Goal: Task Accomplishment & Management: Complete application form

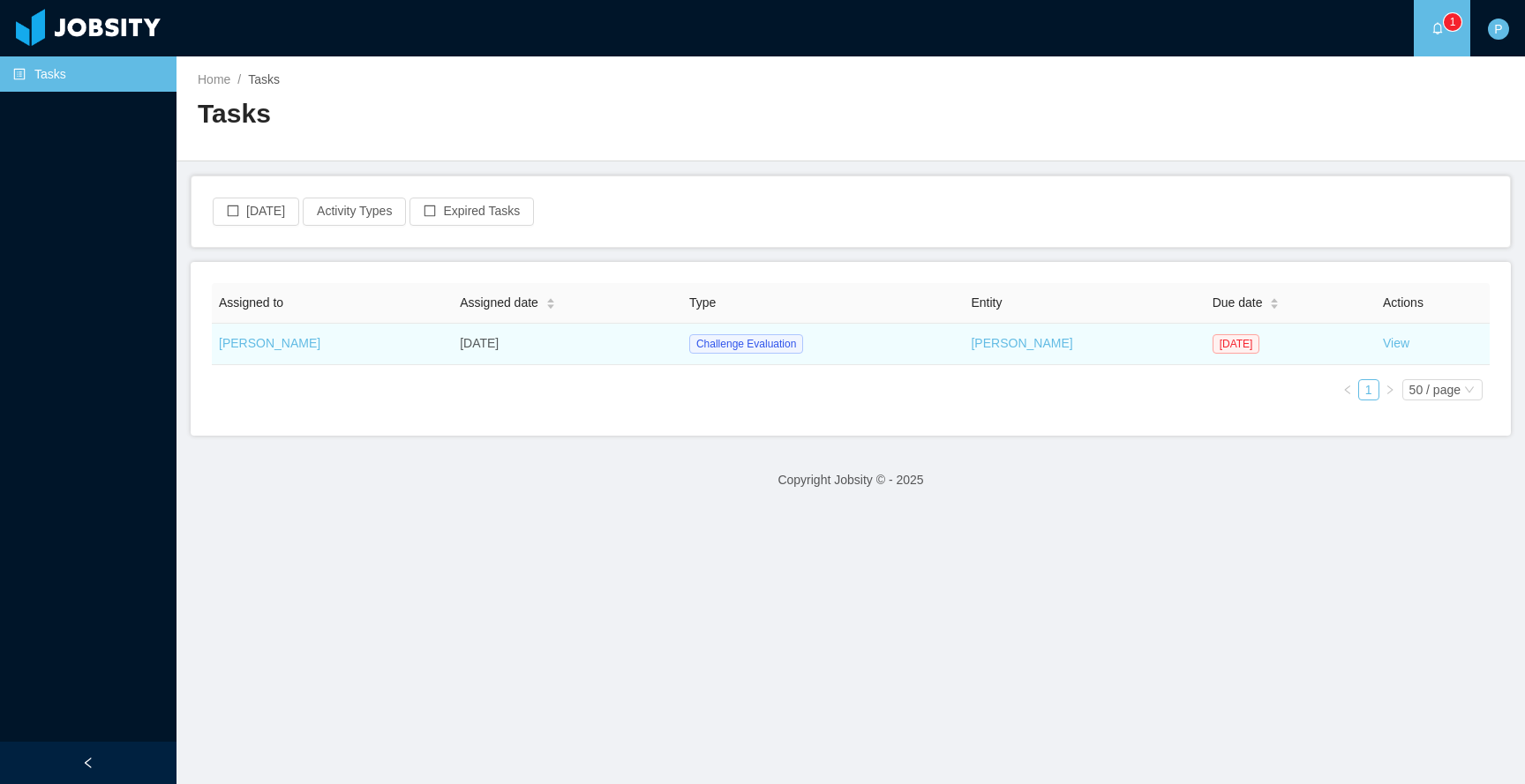
click at [1386, 351] on td "View" at bounding box center [1432, 344] width 113 height 42
click at [1386, 344] on link "View" at bounding box center [1396, 342] width 27 height 14
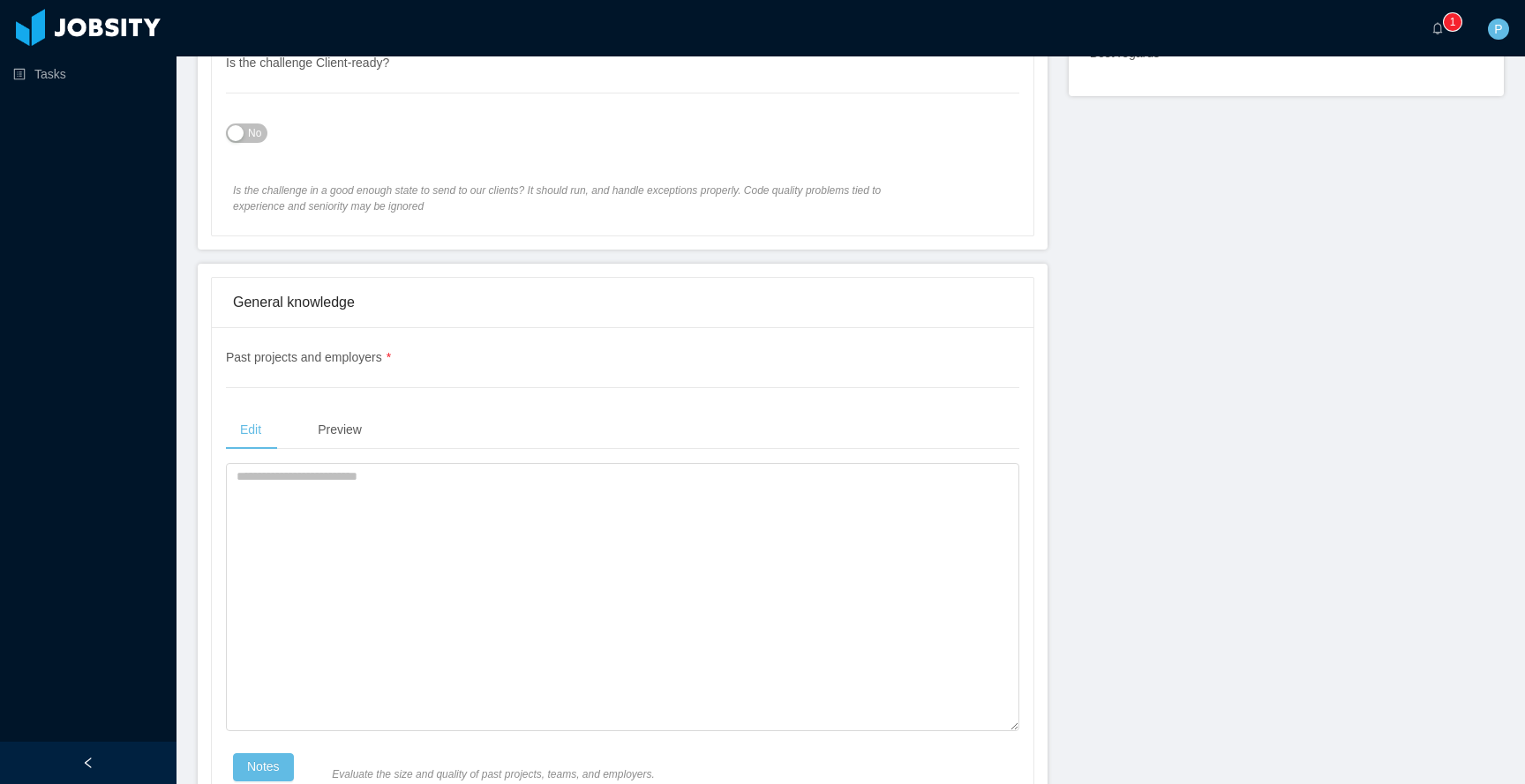
scroll to position [1229, 0]
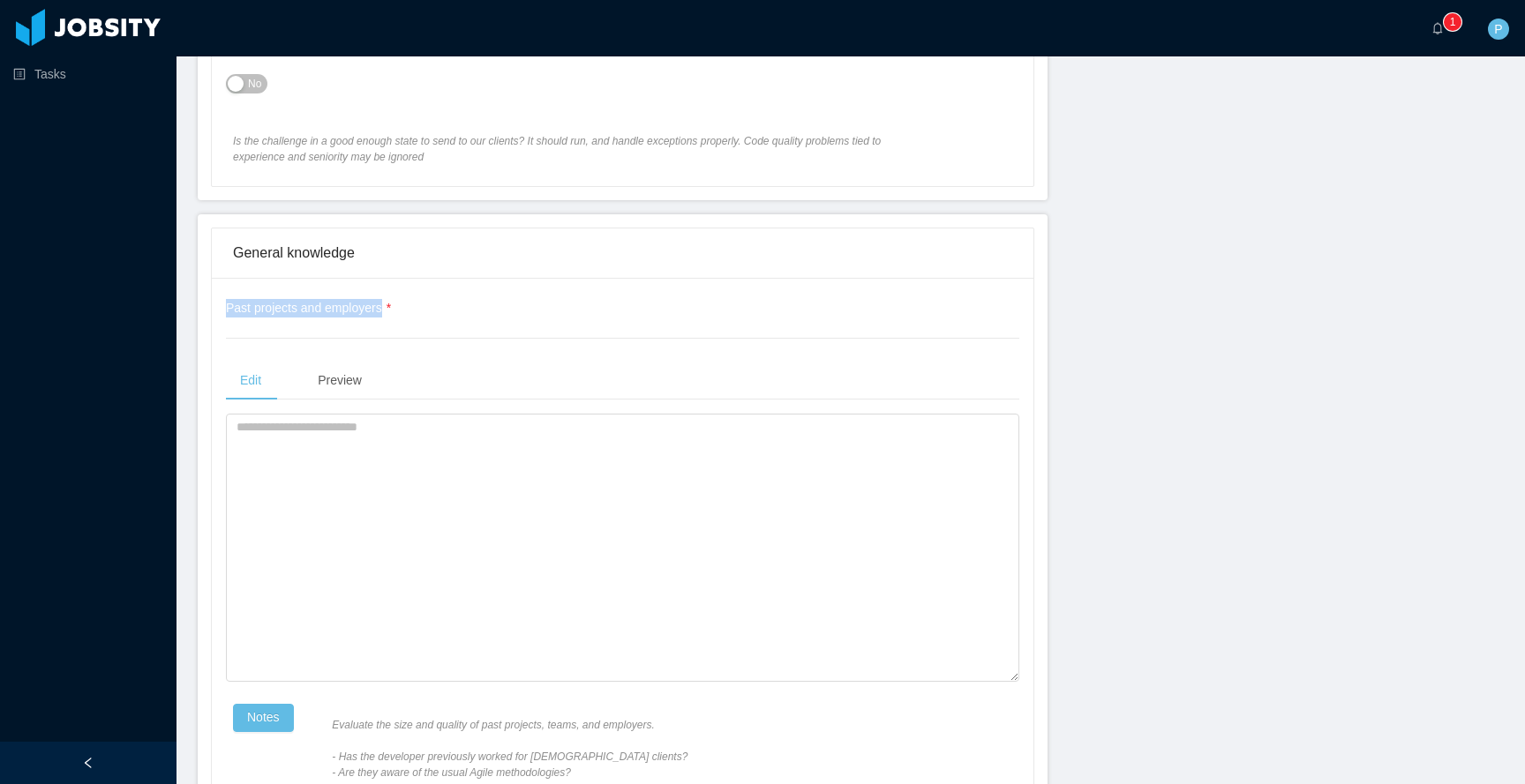
drag, startPoint x: 464, startPoint y: 310, endPoint x: 219, endPoint y: 302, distance: 245.1
click at [219, 302] on div "Past projects and employers * Edit Preview Notes Evaluate the size and quality …" at bounding box center [623, 782] width 822 height 1010
copy span "Past projects and employers"
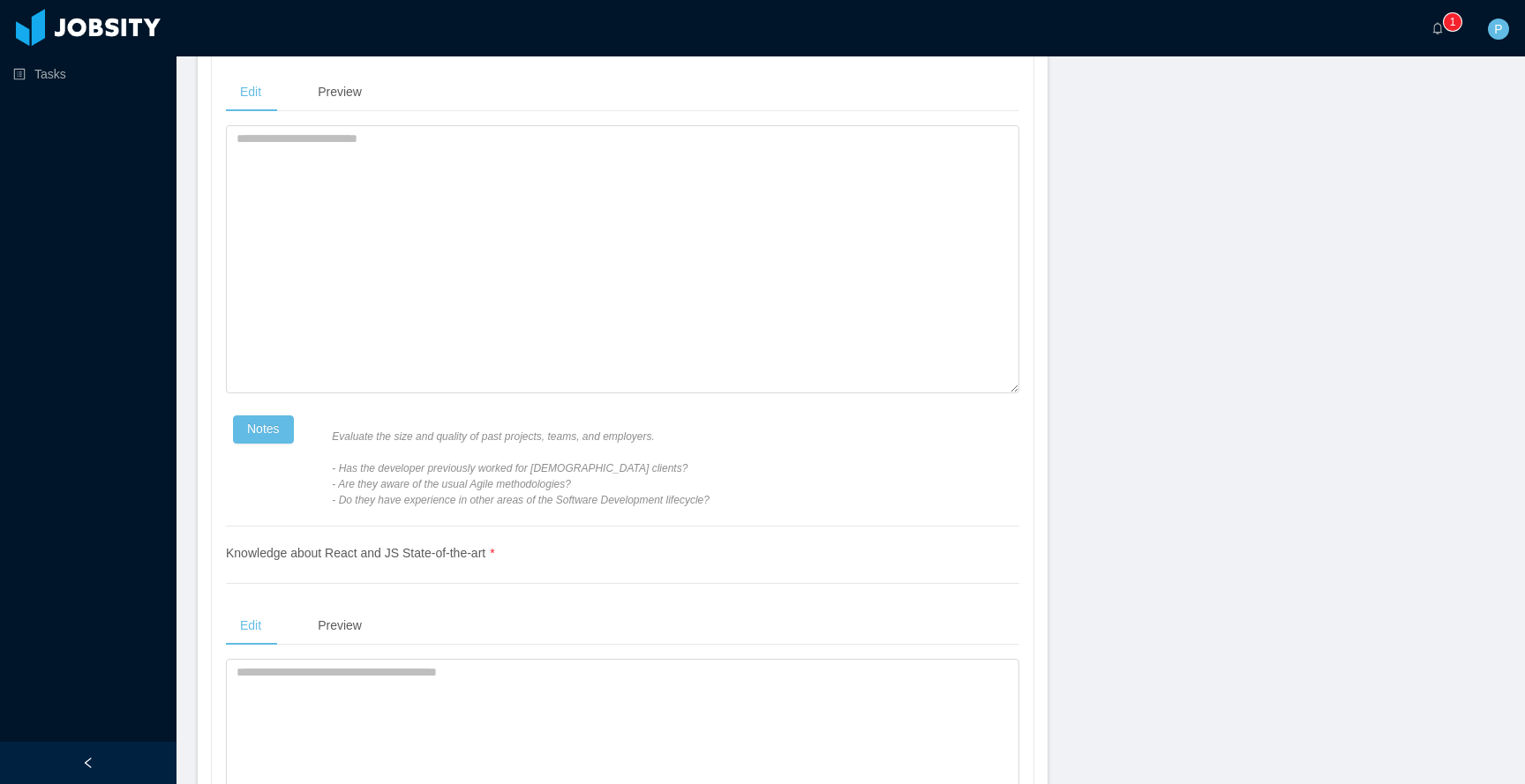
scroll to position [1677, 0]
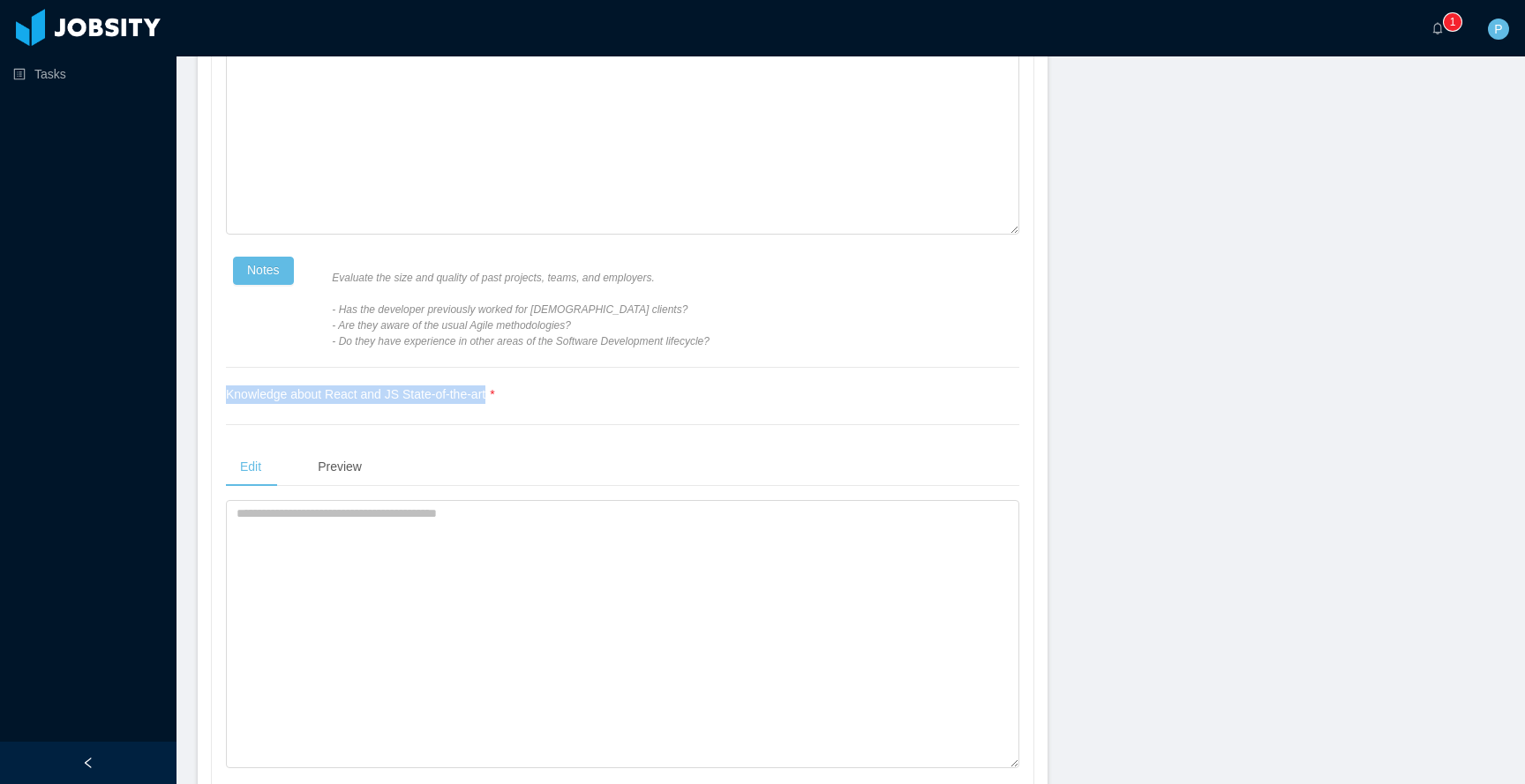
drag, startPoint x: 220, startPoint y: 394, endPoint x: 499, endPoint y: 397, distance: 279.0
click at [499, 397] on div "Past projects and employers * Edit Preview Notes Evaluate the size and quality …" at bounding box center [623, 335] width 822 height 1010
copy span "Knowledge about React and JS State-of-the-art"
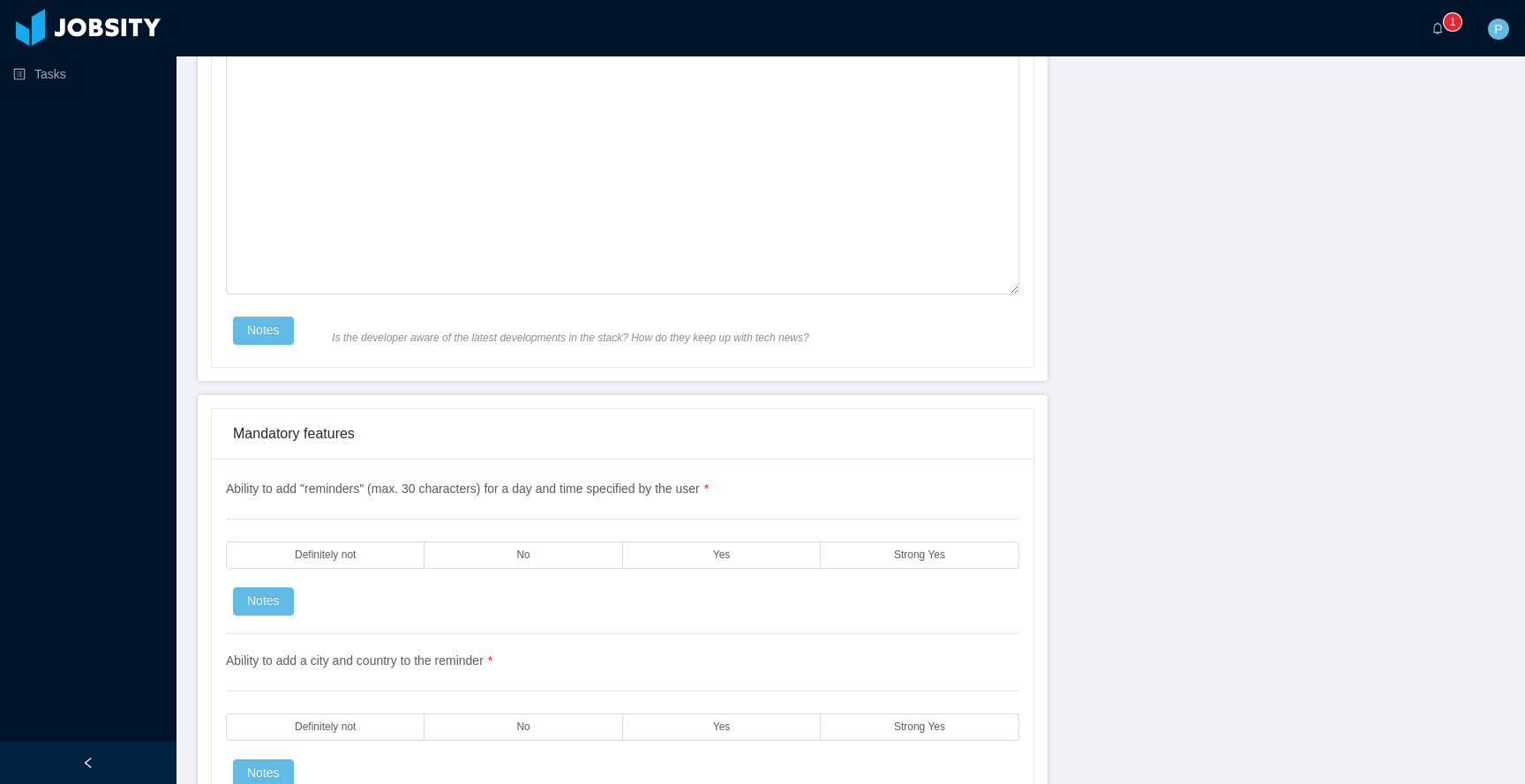
scroll to position [2230, 0]
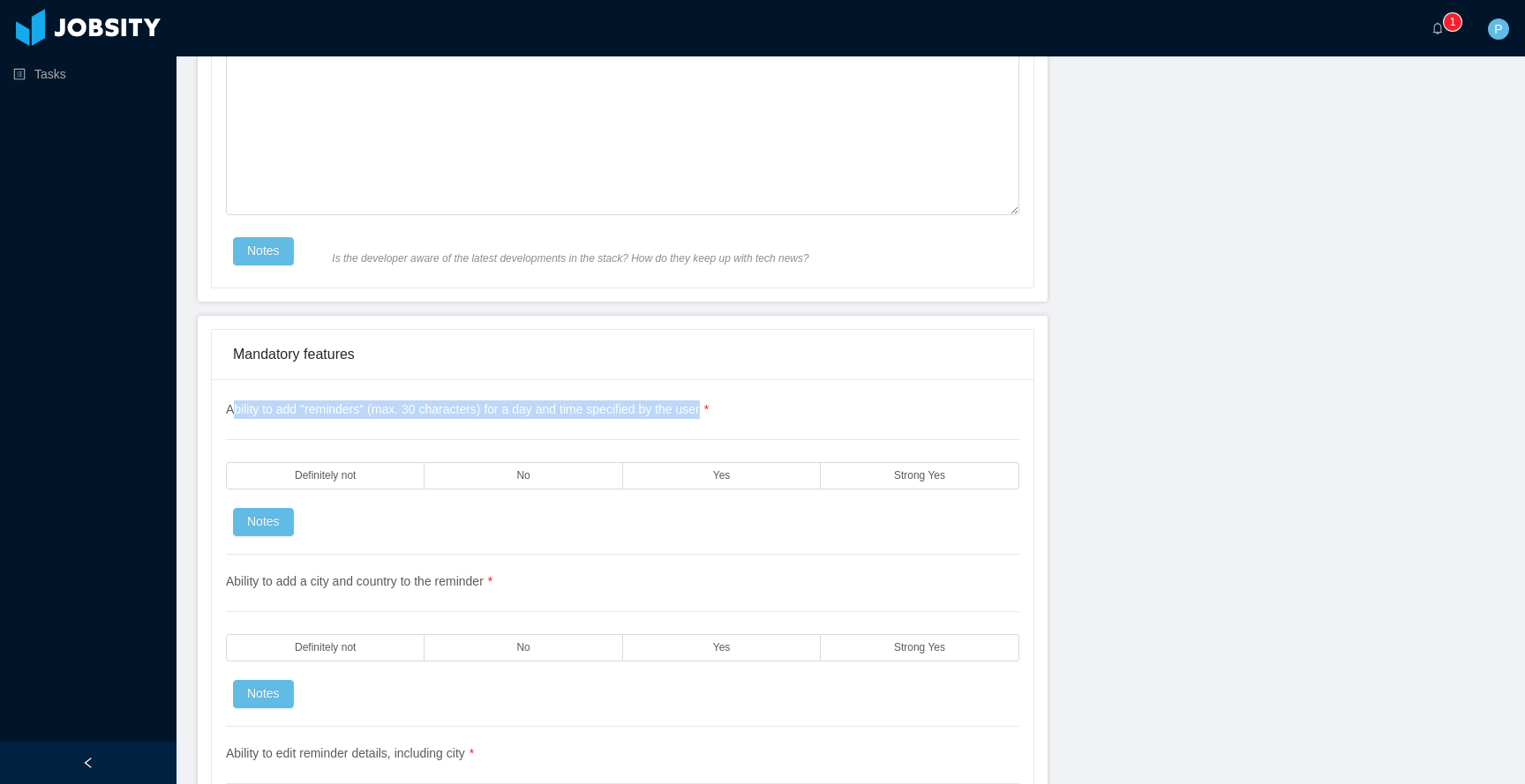
drag, startPoint x: 751, startPoint y: 417, endPoint x: 231, endPoint y: 414, distance: 520.0
click at [231, 414] on div "Ability to add "reminders" (max. 30 characters) for a day and time specified by…" at bounding box center [623, 477] width 793 height 154
copy span "bility to add "reminders" (max. 30 characters) for a day and time specified by …"
drag, startPoint x: 731, startPoint y: 411, endPoint x: 254, endPoint y: 417, distance: 477.0
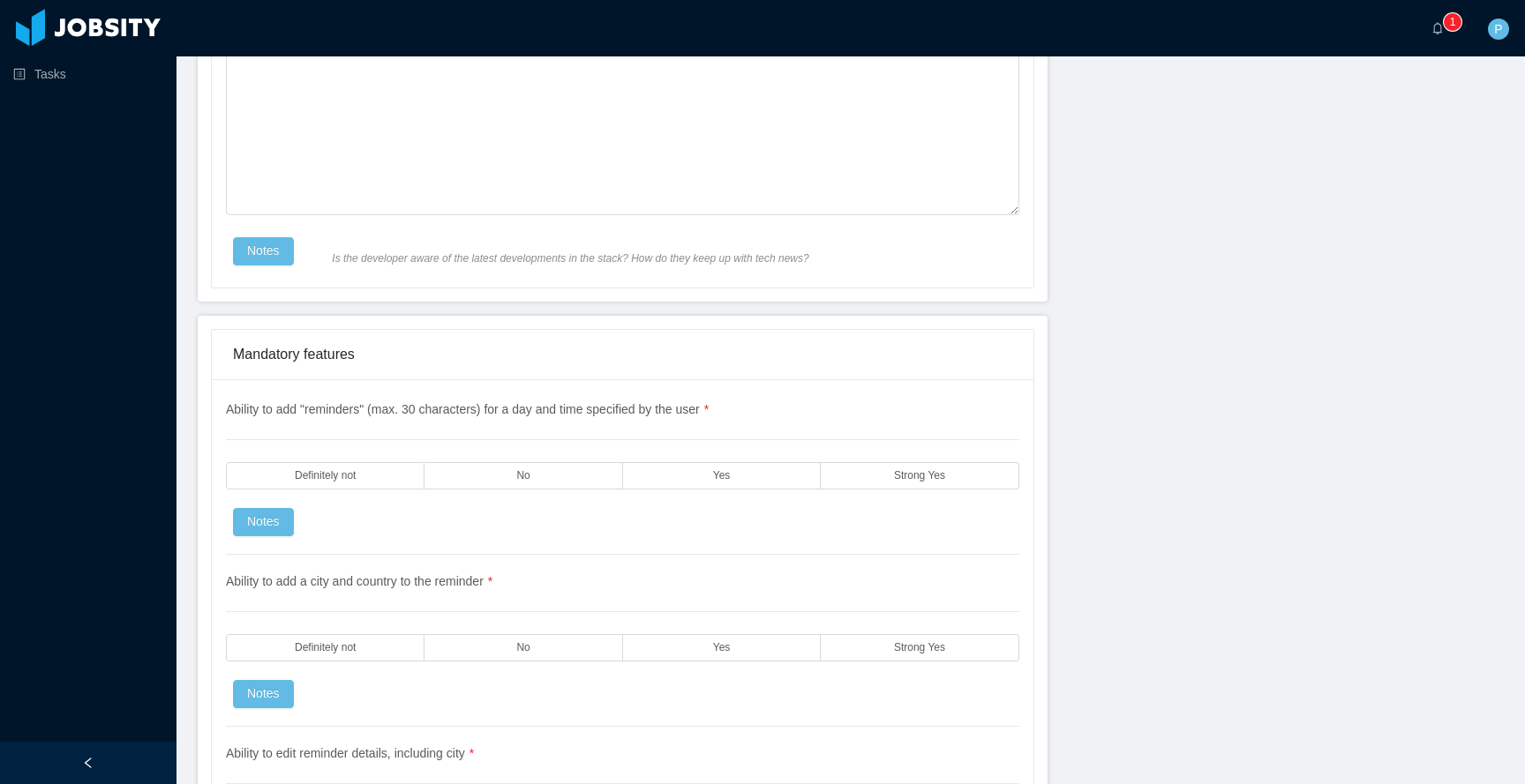
click at [272, 417] on span "Ability to add "reminders" (max. 30 characters) for a day and time specified by…" at bounding box center [467, 409] width 483 height 14
drag, startPoint x: 222, startPoint y: 410, endPoint x: 748, endPoint y: 410, distance: 526.0
copy span "Ability to add "reminders" (max. 30 characters) for a day and time specified by…"
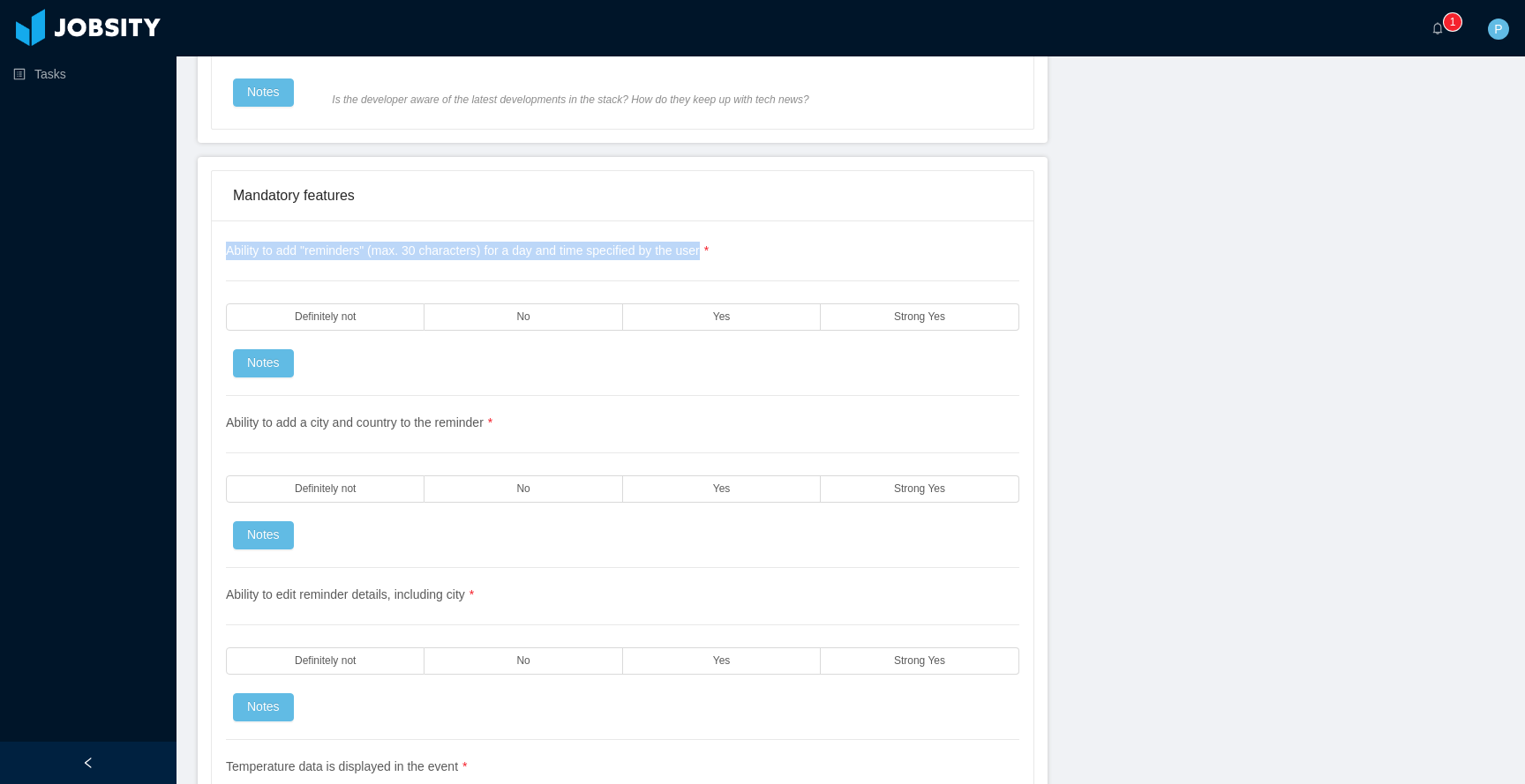
scroll to position [2429, 0]
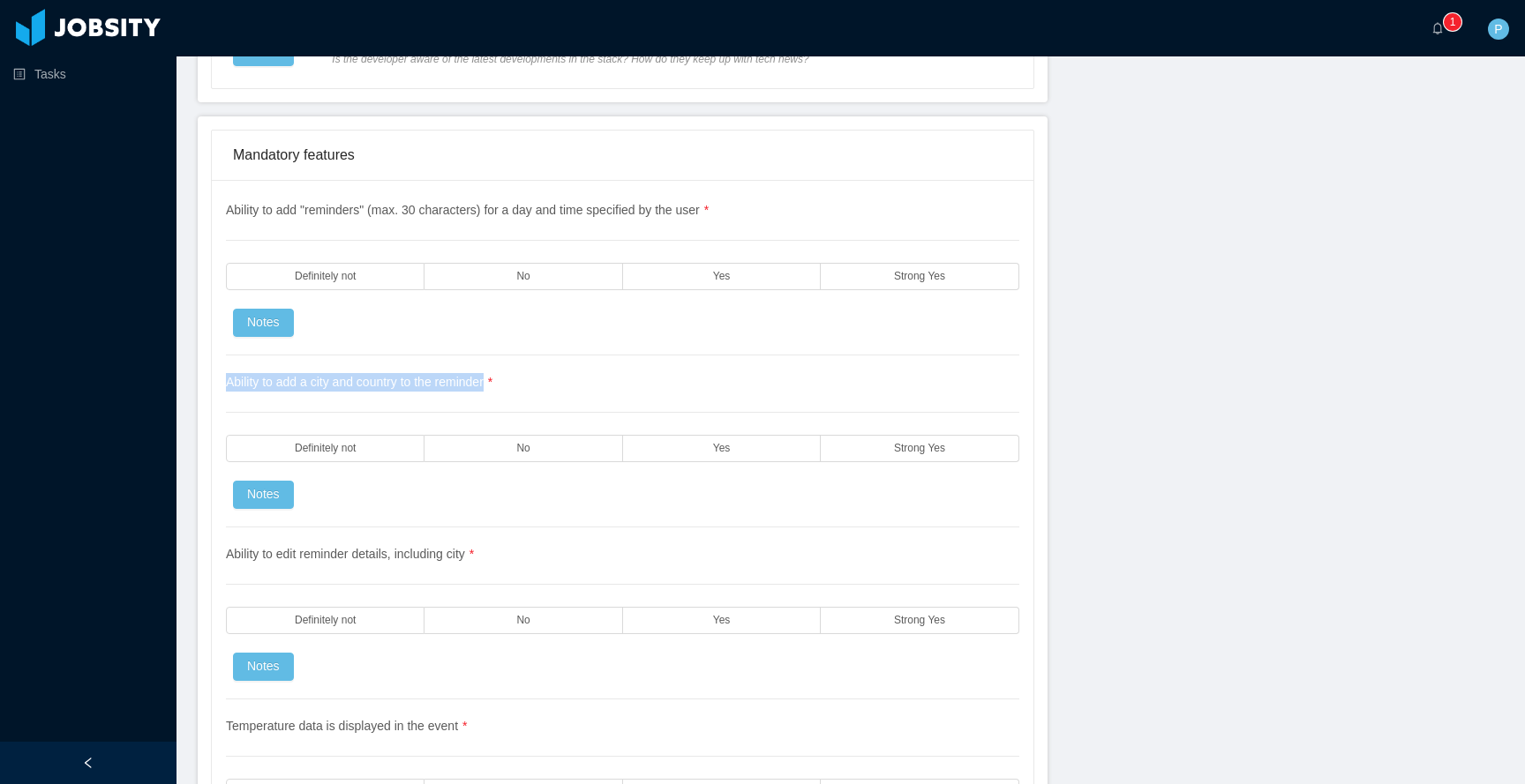
drag, startPoint x: 519, startPoint y: 404, endPoint x: 221, endPoint y: 391, distance: 298.3
click at [221, 391] on div "Ability to add "reminders" (max. 30 characters) for a day and time specified by…" at bounding box center [623, 612] width 822 height 866
copy span "Ability to add a city and country to the reminder *"
drag, startPoint x: 511, startPoint y: 556, endPoint x: 206, endPoint y: 559, distance: 305.0
click at [206, 559] on div "Mandatory features Ability to add "reminders" (max. 30 characters) for a day an…" at bounding box center [622, 588] width 850 height 944
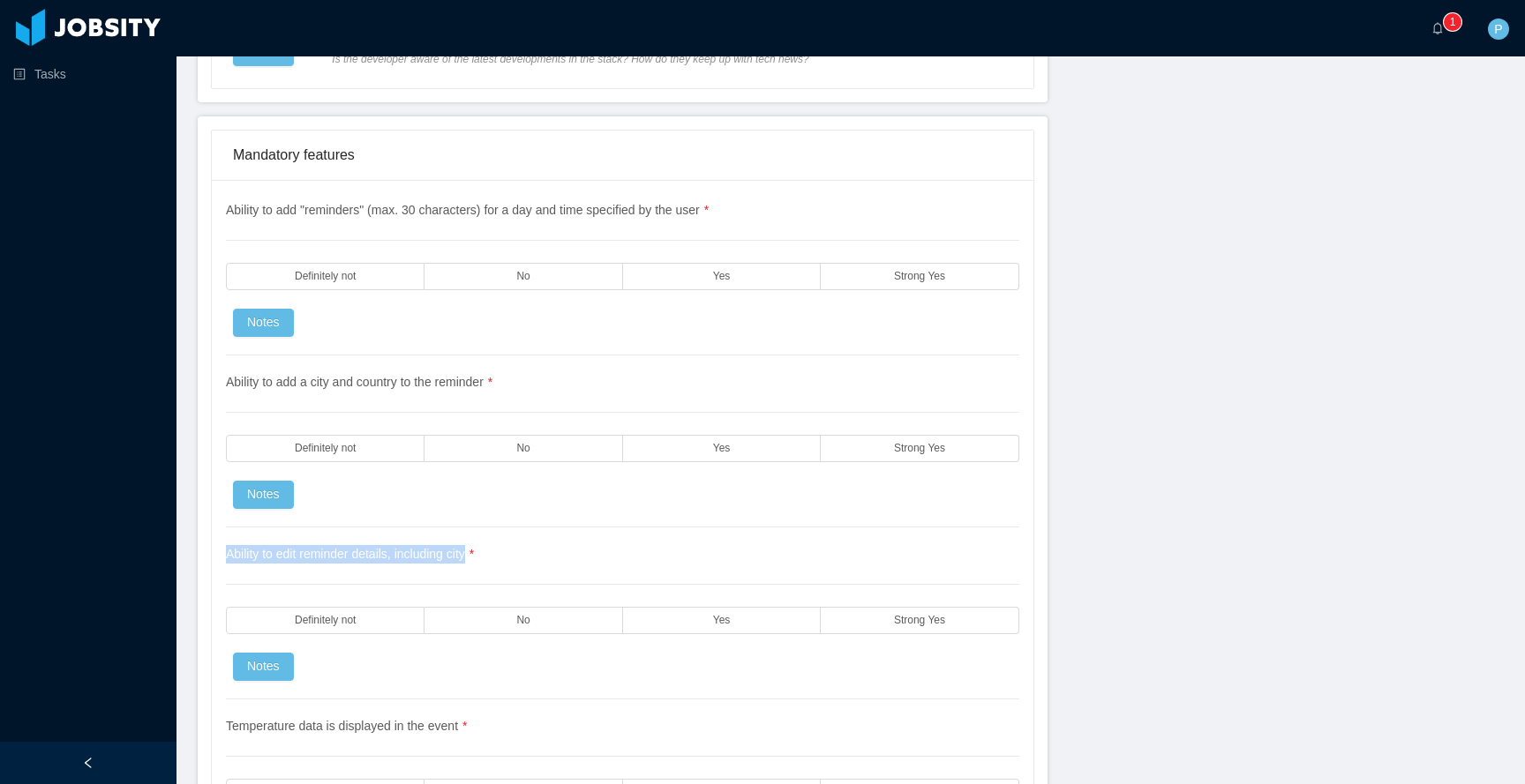
copy span "Ability to edit reminder details, including city"
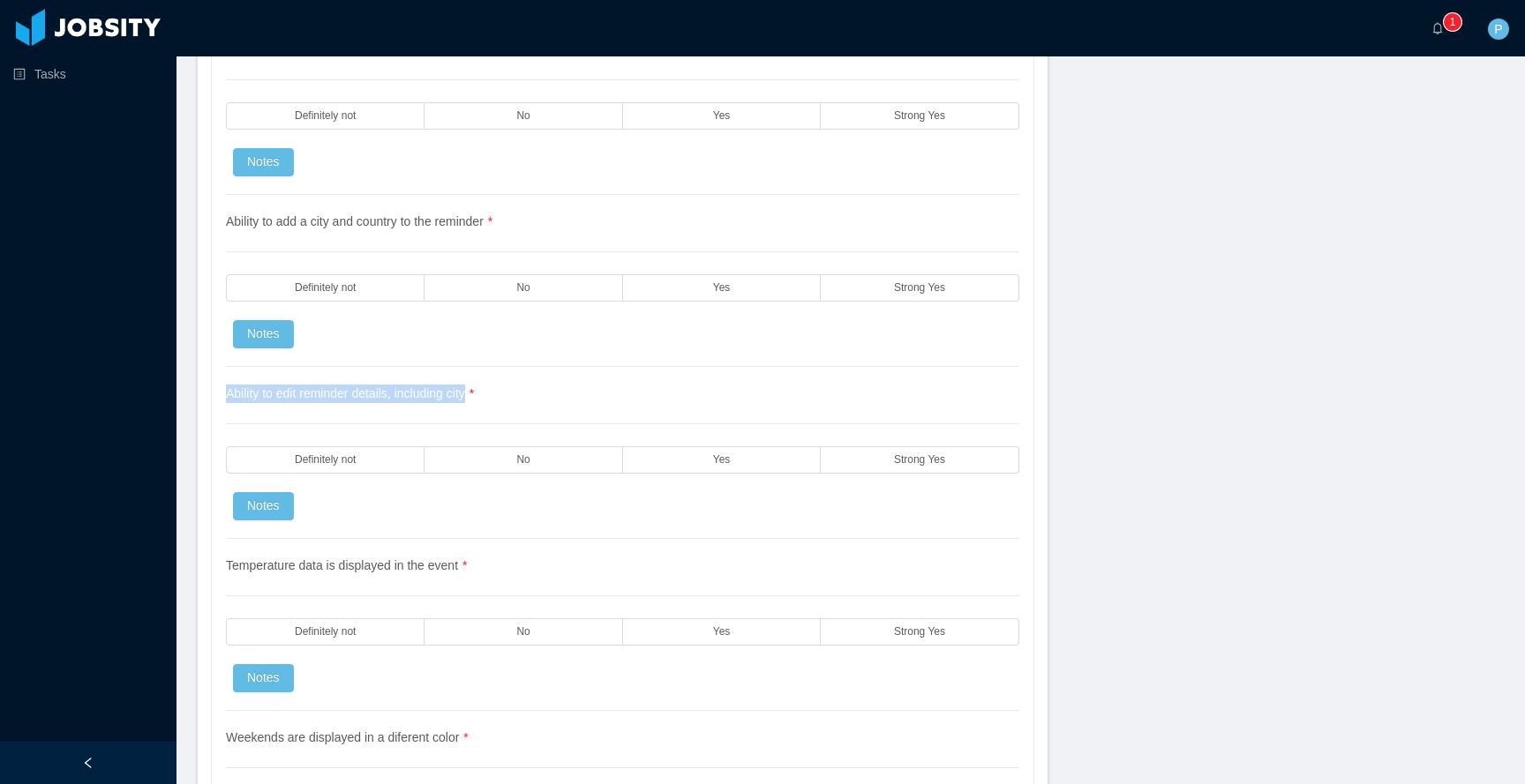
scroll to position [2598, 0]
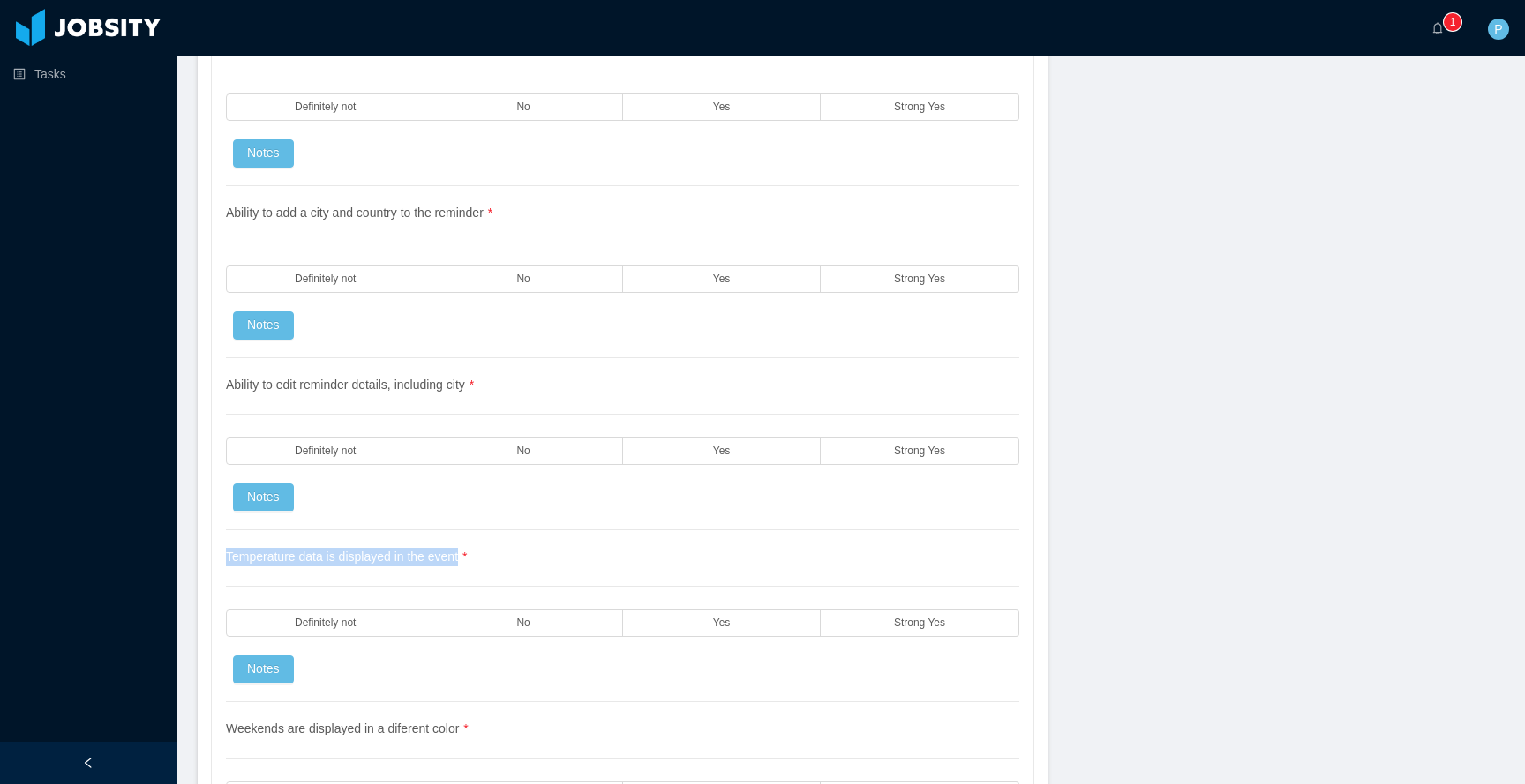
drag, startPoint x: 554, startPoint y: 554, endPoint x: 220, endPoint y: 560, distance: 334.1
click at [220, 560] on div "Ability to add "reminders" (max. 30 characters) for a day and time specified by…" at bounding box center [623, 443] width 822 height 866
copy span "Temperature data is displayed in the event"
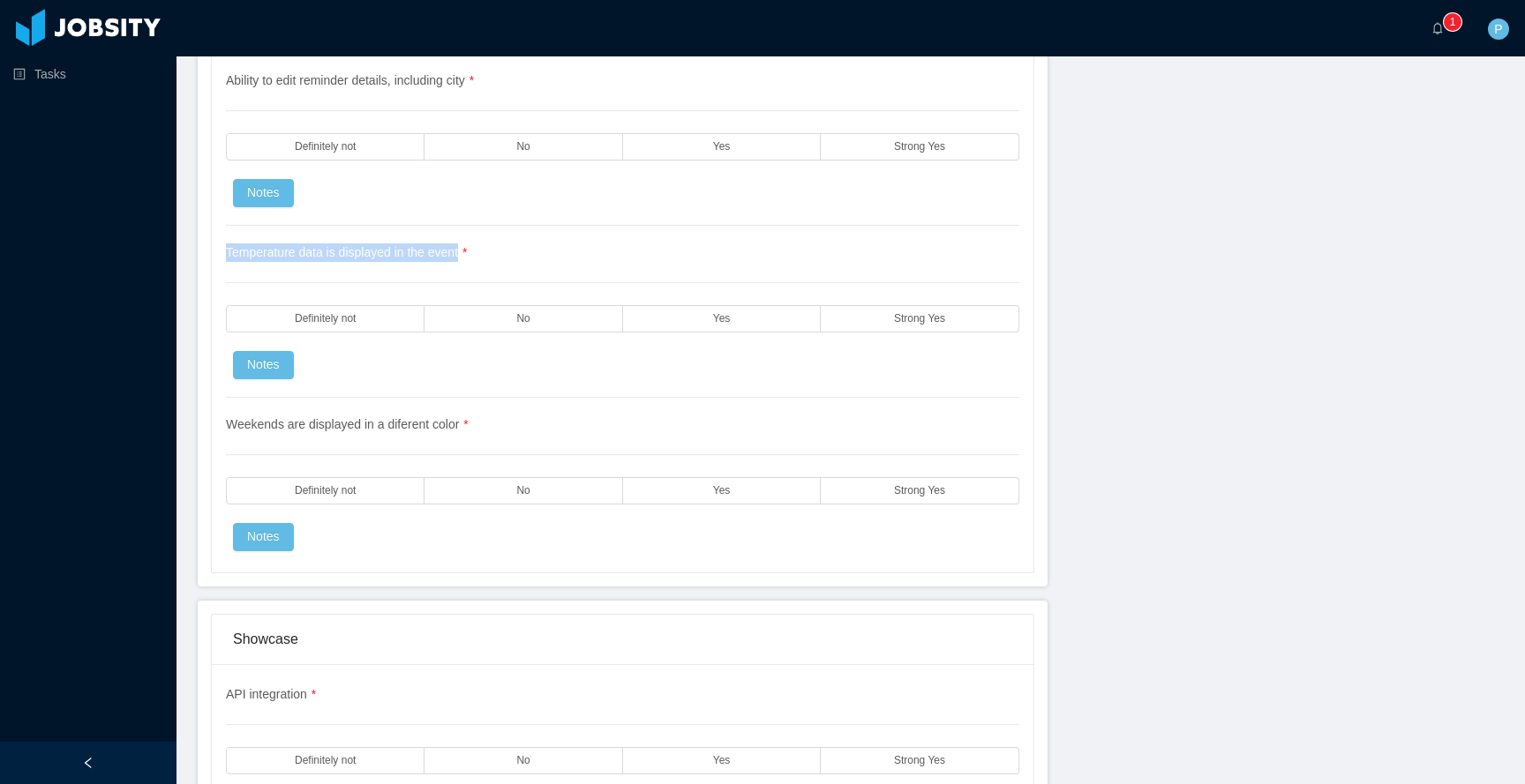
scroll to position [2968, 0]
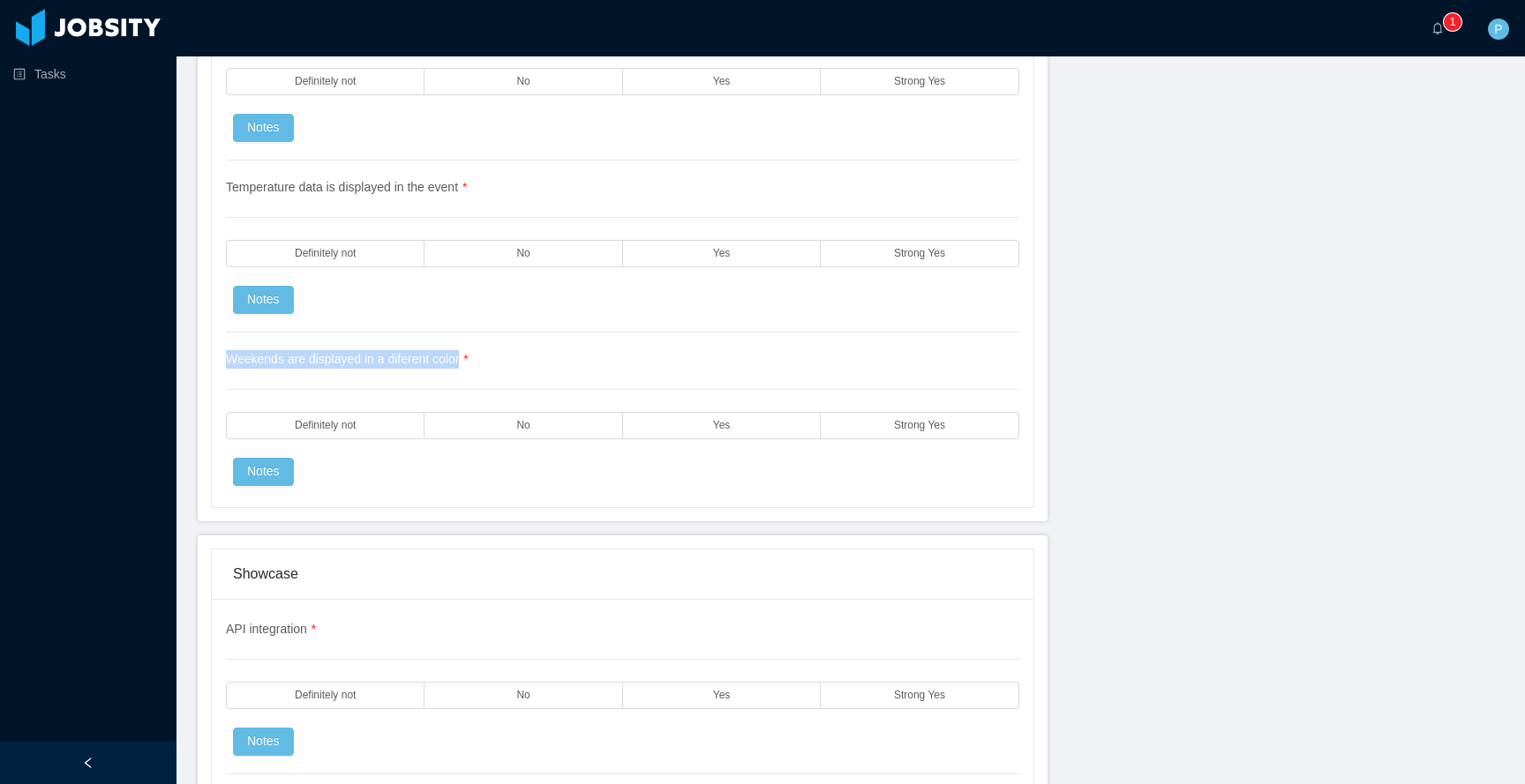
drag, startPoint x: 499, startPoint y: 354, endPoint x: 210, endPoint y: 365, distance: 289.2
click at [210, 365] on div "Mandatory features Ability to add "reminders" (max. 30 characters) for a day an…" at bounding box center [622, 50] width 850 height 944
copy span "Weekends are displayed in a diferent color"
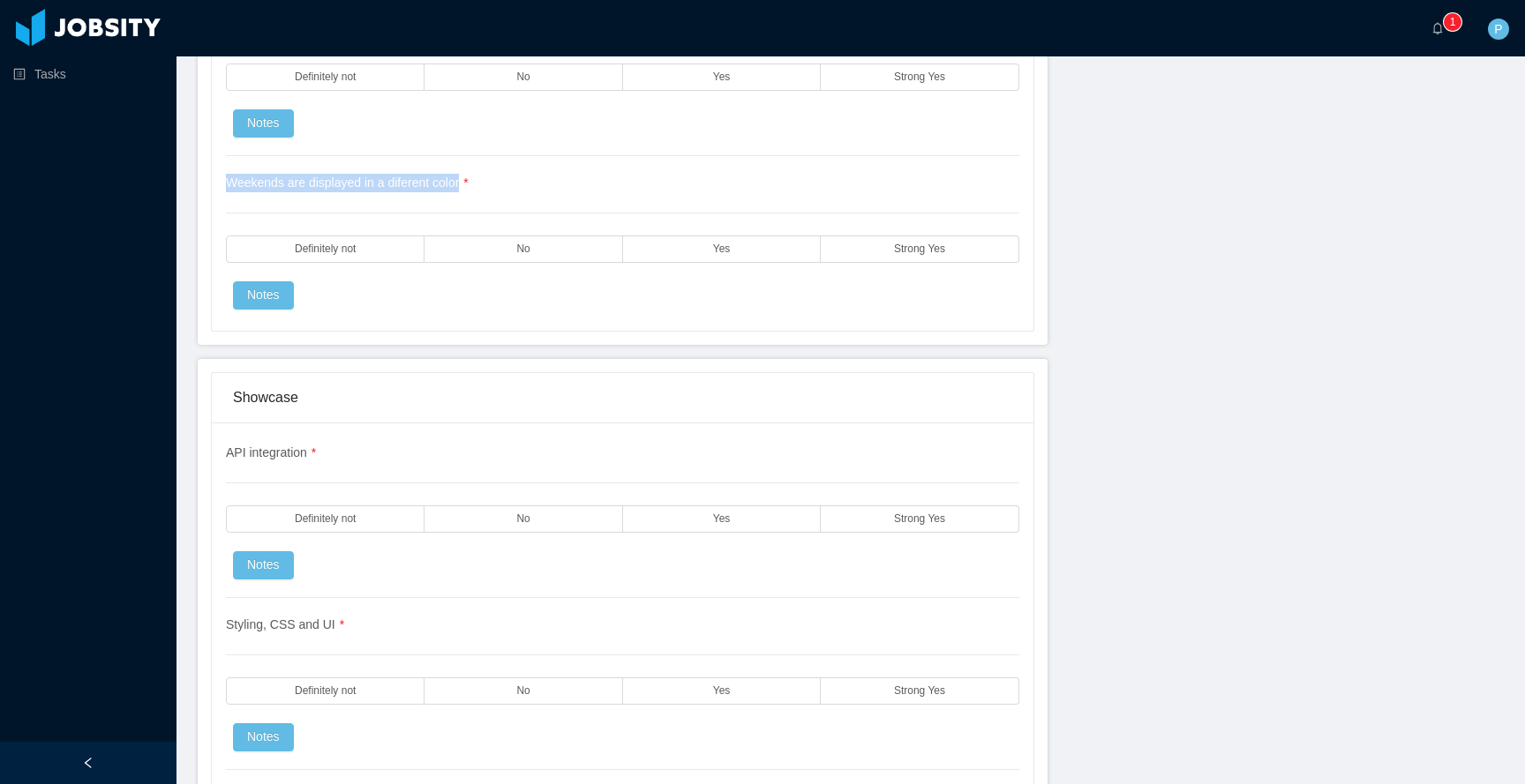
scroll to position [3154, 0]
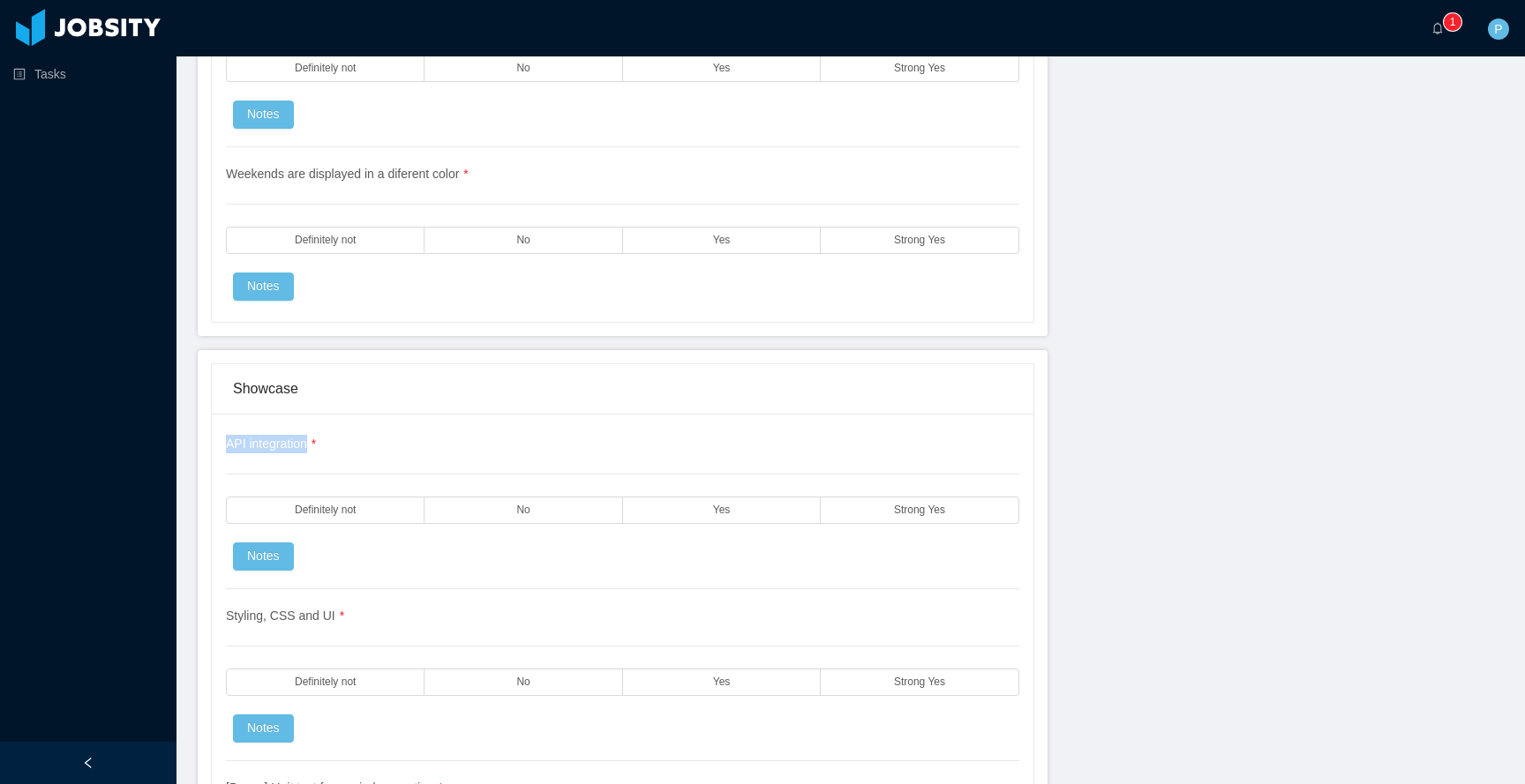
drag, startPoint x: 333, startPoint y: 454, endPoint x: 214, endPoint y: 439, distance: 119.9
click at [214, 439] on div "API integration * Definitely not No Yes Strong Yes Notes Styling, CSS and UI * …" at bounding box center [623, 675] width 822 height 522
copy span "API integration *"
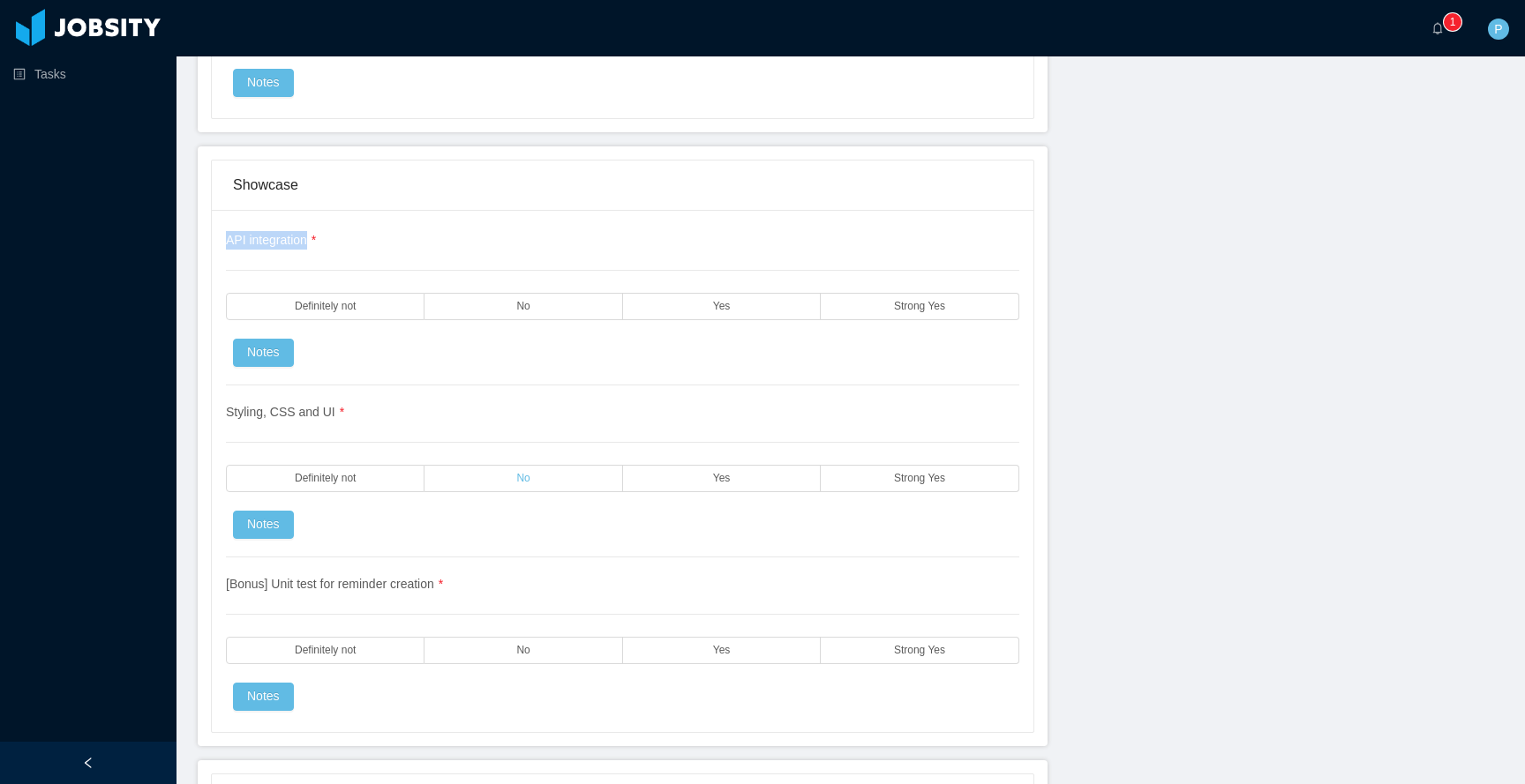
scroll to position [3376, 0]
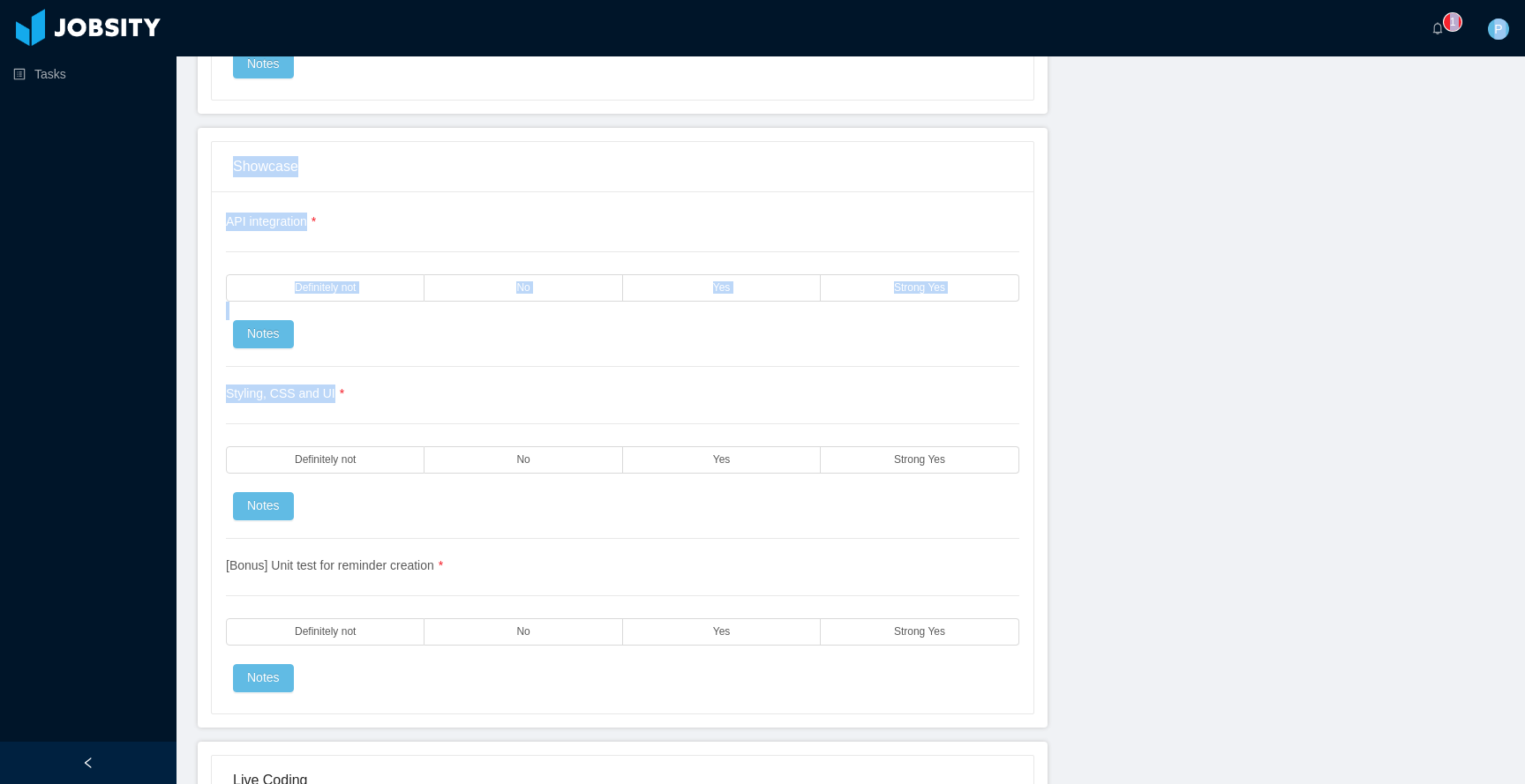
drag, startPoint x: 412, startPoint y: 410, endPoint x: 162, endPoint y: 378, distance: 252.0
click at [162, 378] on section "Tasks ··· 0 1 2 3 4 5 6 7 8 9 0 1 2 3 4 5 6 7 8 9 0 1 2 3 4 5 6 7 8 9 ··· P ···…" at bounding box center [762, 392] width 1525 height 784
copy section "··· 8 2 7 4 9 5 5 6 7 3 5 9 5 7 0 8 7 6 9 9 3 7 5 1 0 9 4 1 5 9 ··· L ··· Ipsu …"
click at [466, 376] on div "Styling, CSS and UI * Definitely not No Yes Strong Yes Notes" at bounding box center [623, 453] width 793 height 172
drag, startPoint x: 444, startPoint y: 380, endPoint x: 375, endPoint y: 388, distance: 69.5
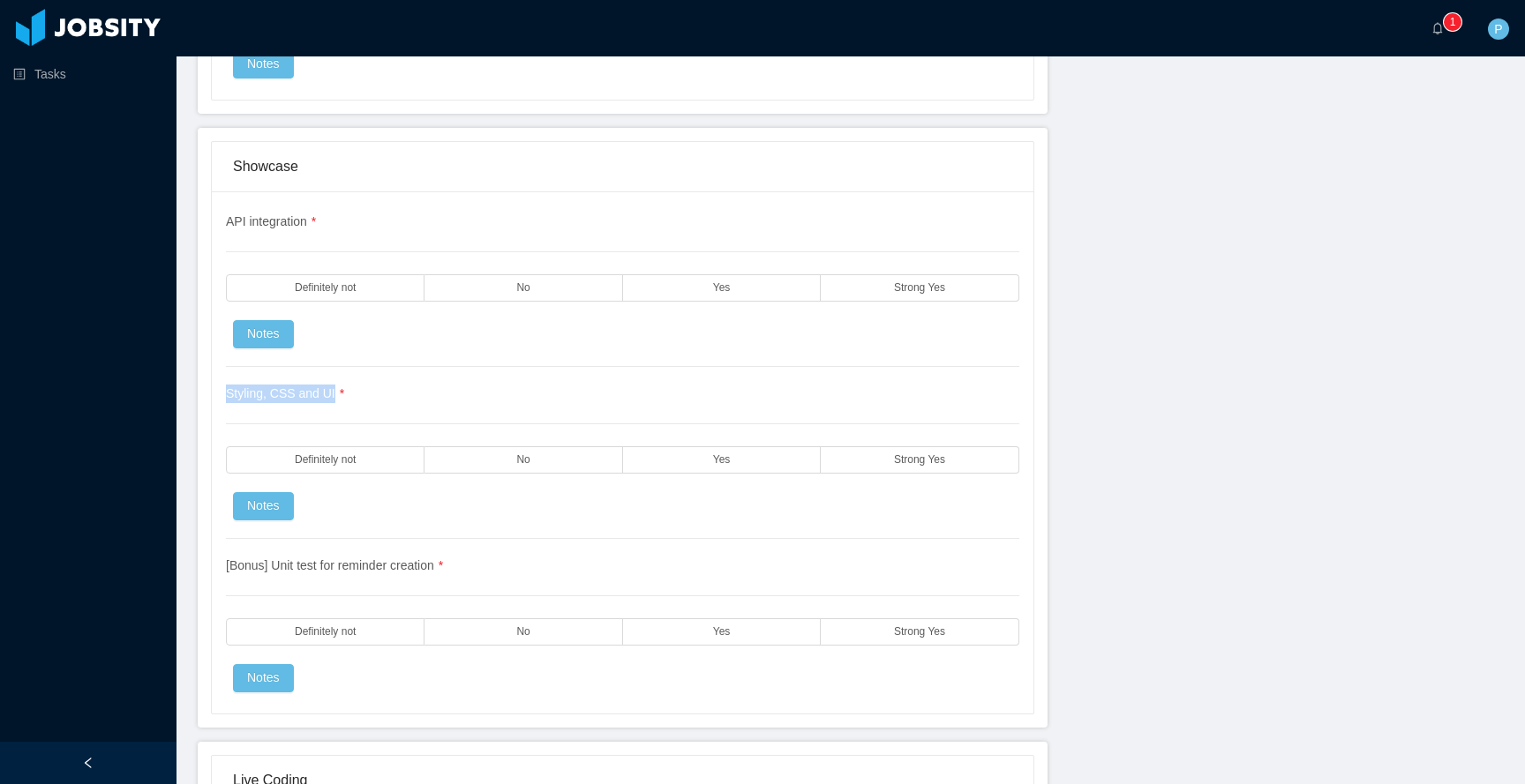
click at [375, 388] on div "Styling, CSS and UI * Definitely not No Yes Strong Yes Notes" at bounding box center [623, 453] width 793 height 172
drag, startPoint x: 499, startPoint y: 580, endPoint x: 220, endPoint y: 569, distance: 279.2
click at [220, 569] on div "API integration * Definitely not No Yes Strong Yes Notes Styling, CSS and UI * …" at bounding box center [623, 453] width 822 height 522
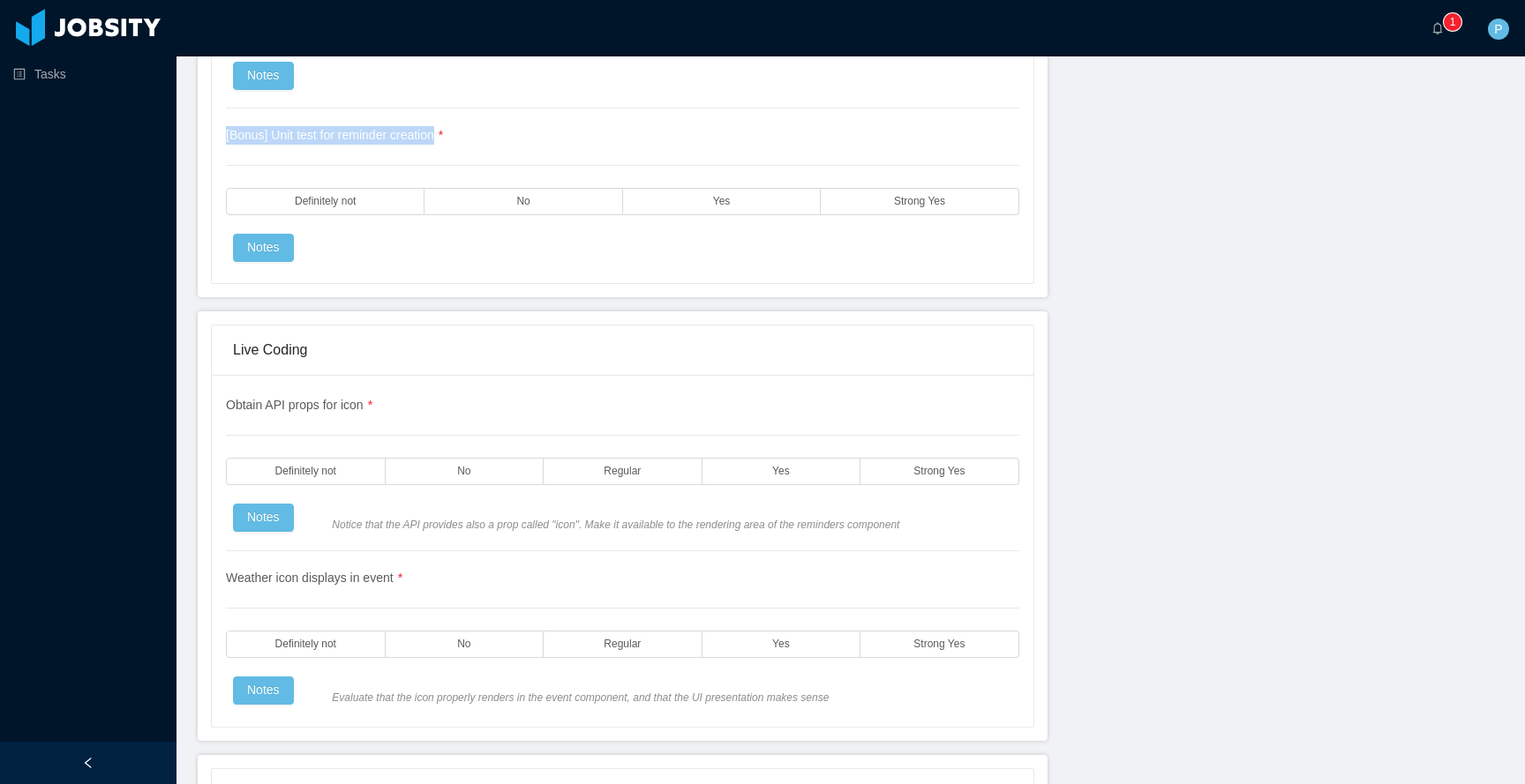
scroll to position [3855, 0]
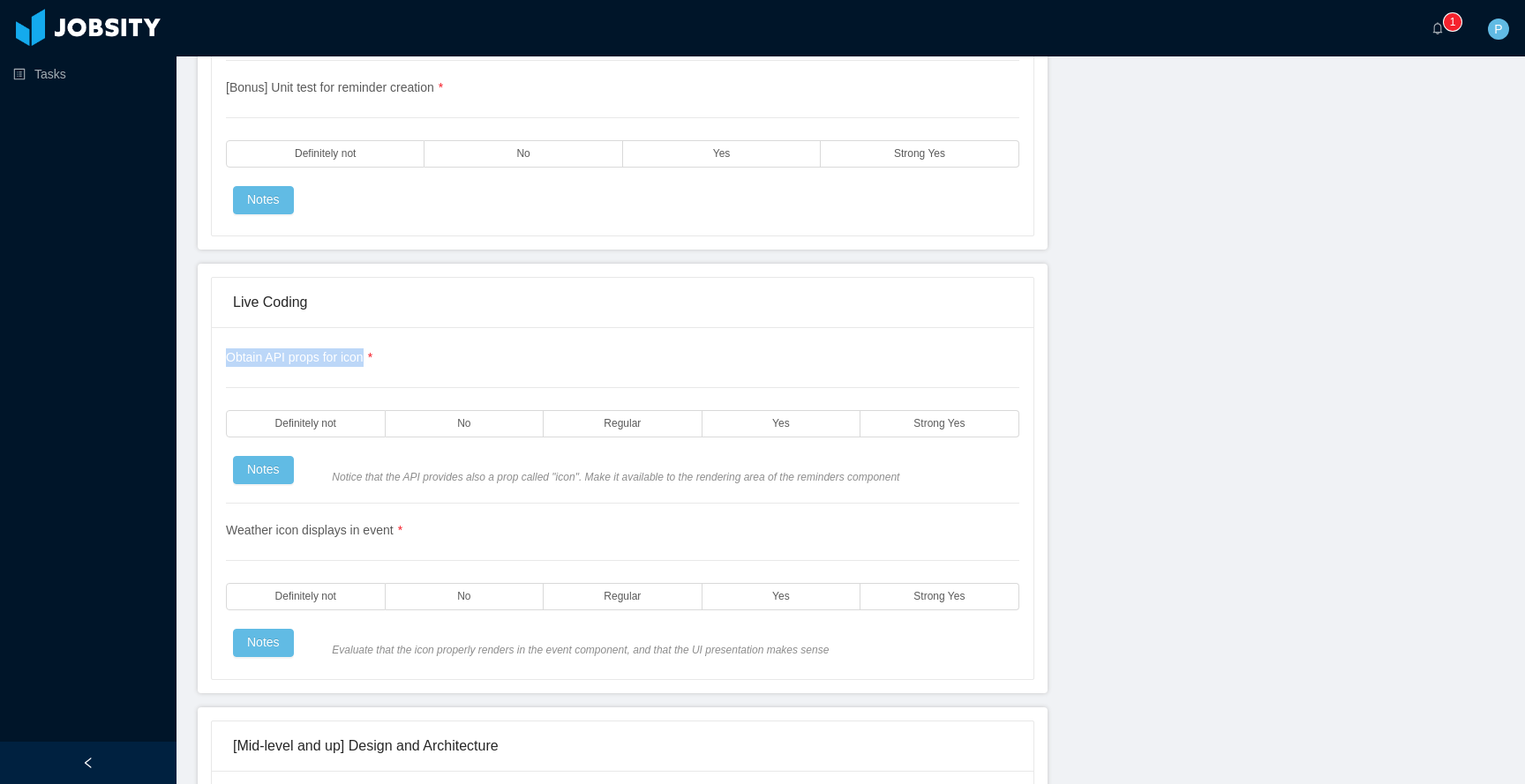
drag, startPoint x: 451, startPoint y: 369, endPoint x: 215, endPoint y: 353, distance: 236.5
click at [215, 353] on div "Obtain API props for icon * Definitely not No Regular Yes Strong Yes Notes Noti…" at bounding box center [623, 504] width 822 height 352
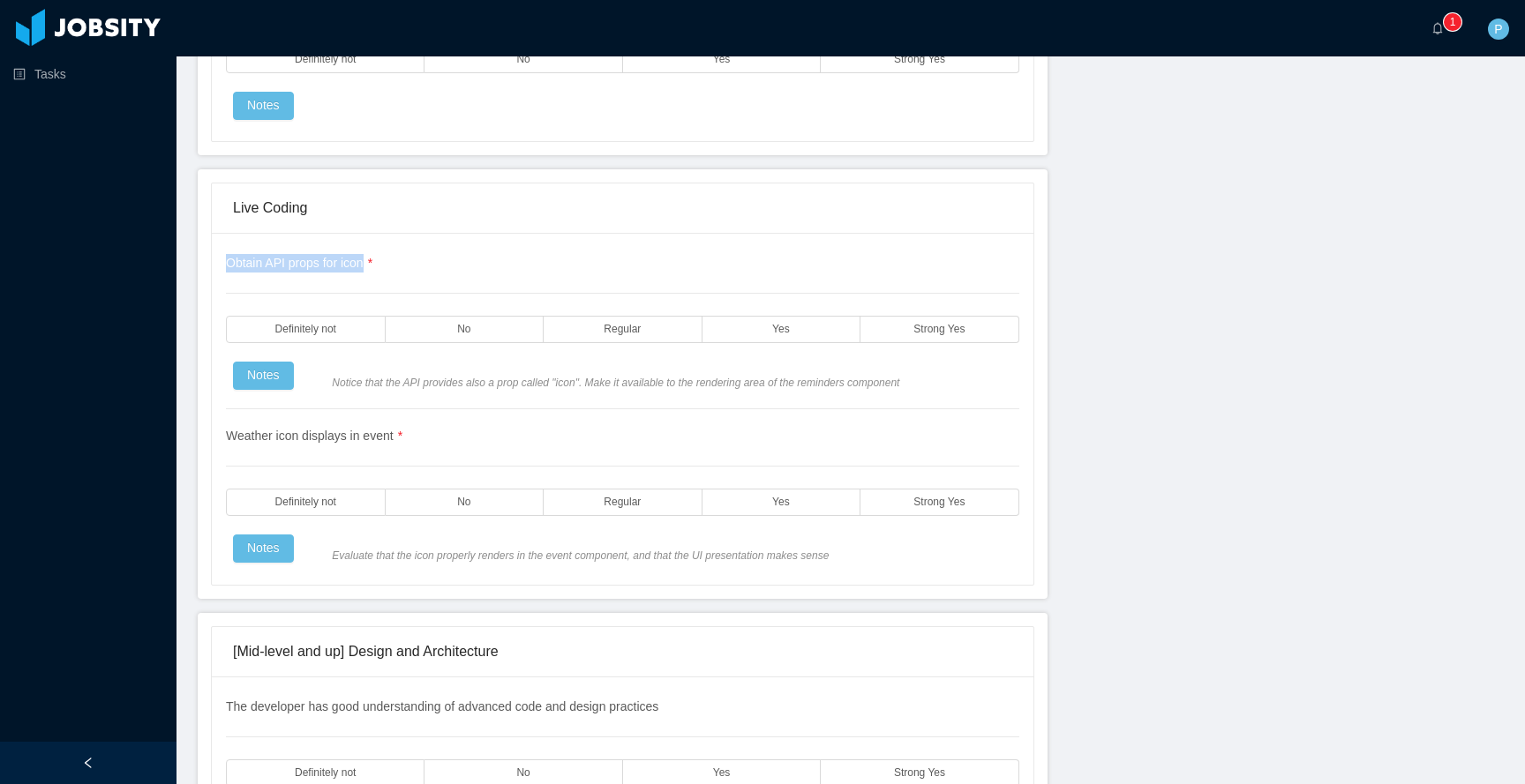
scroll to position [3973, 0]
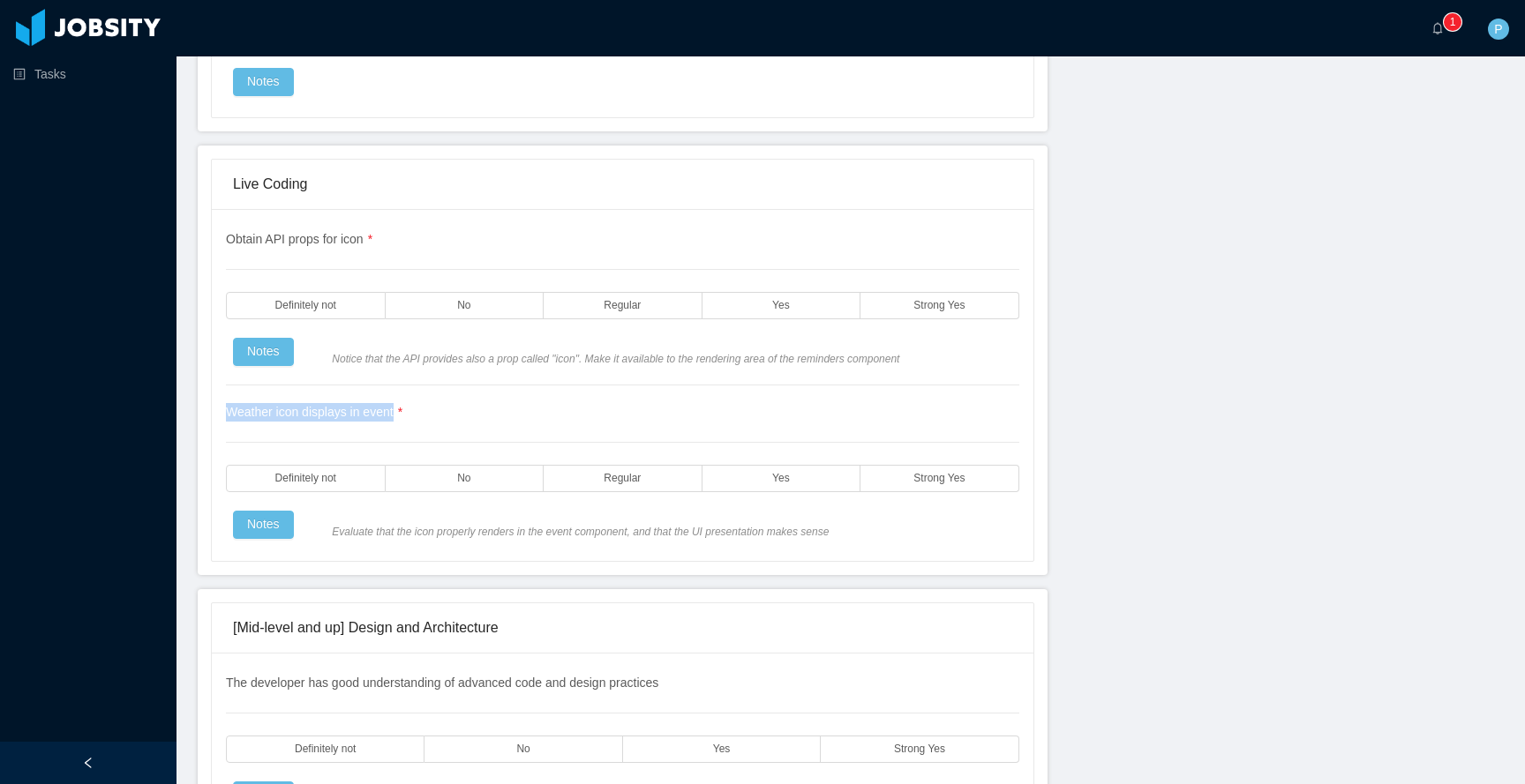
drag, startPoint x: 488, startPoint y: 422, endPoint x: 220, endPoint y: 412, distance: 268.2
click at [220, 412] on div "Obtain API props for icon * Definitely not No Regular Yes Strong Yes Notes Noti…" at bounding box center [623, 386] width 822 height 352
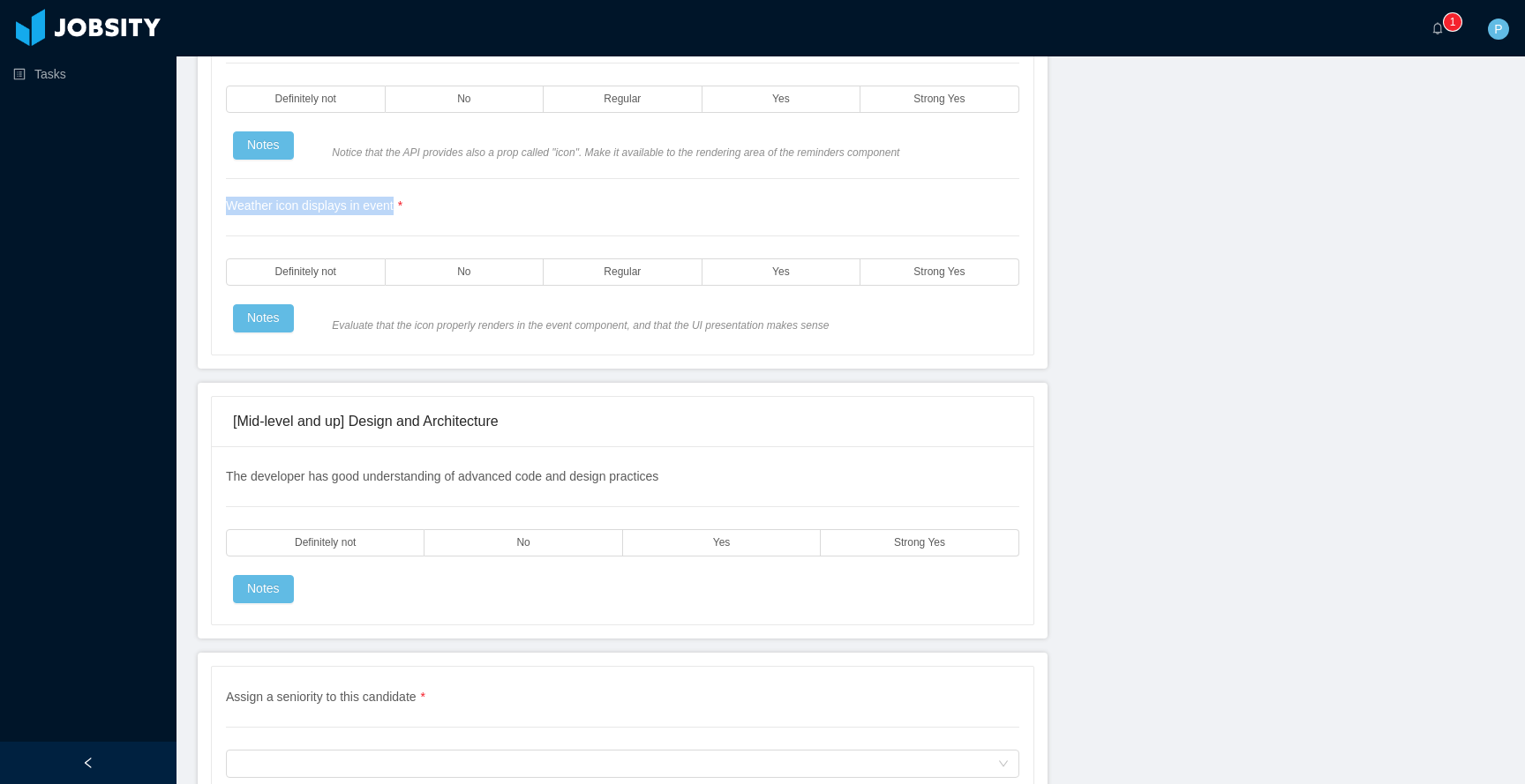
scroll to position [4240, 0]
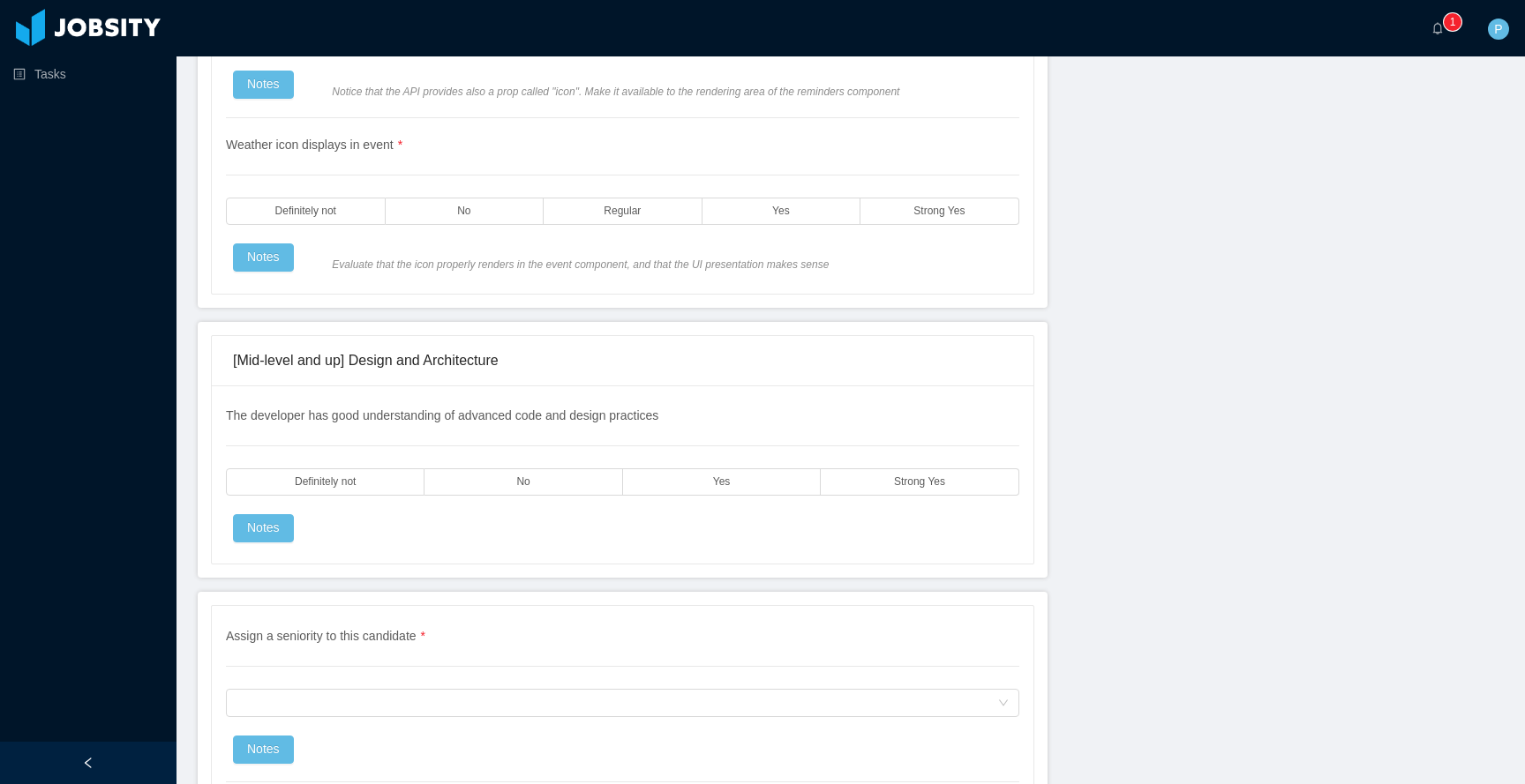
click at [562, 418] on span "The developer has good understanding of advanced code and design practices" at bounding box center [442, 415] width 433 height 14
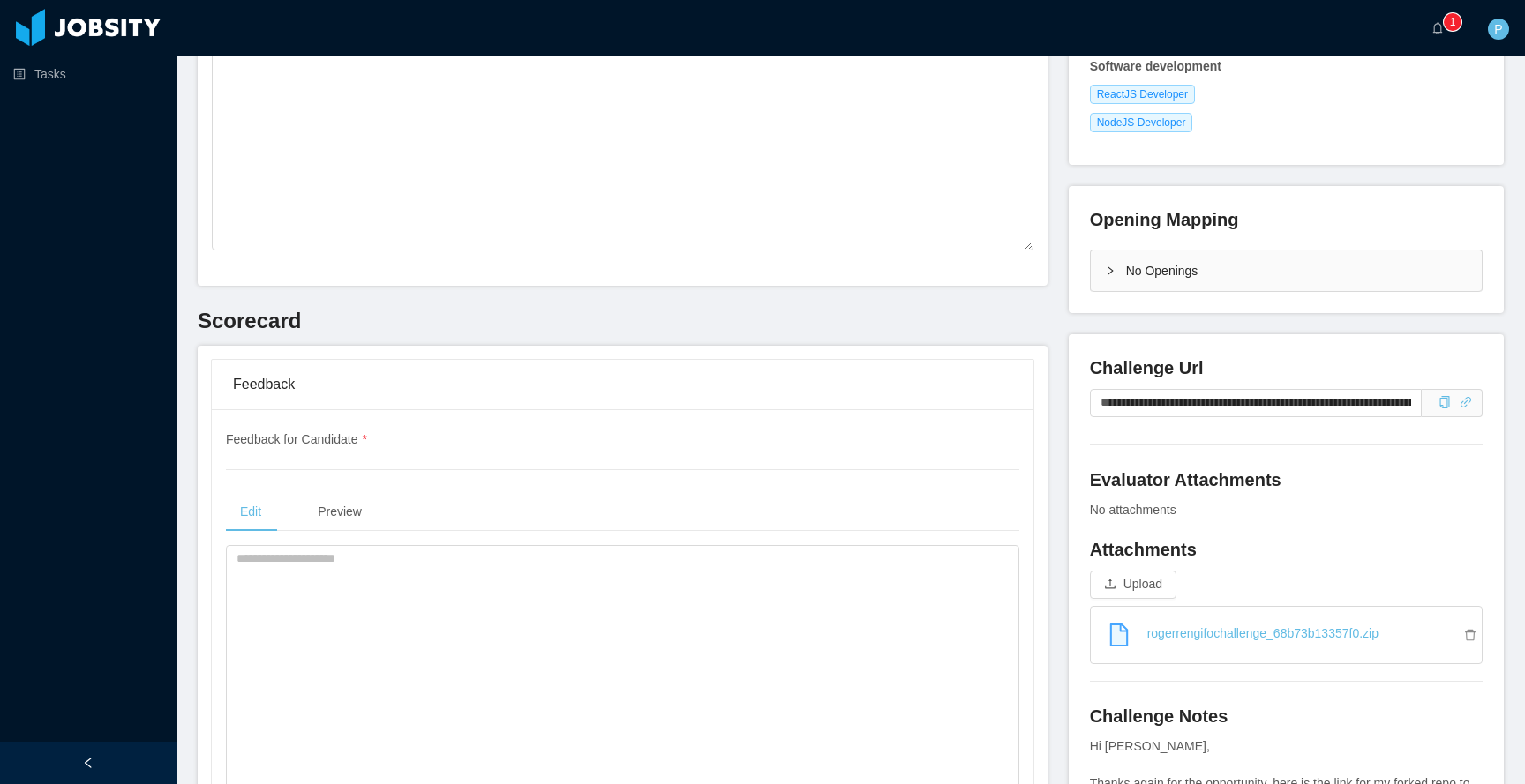
scroll to position [357, 0]
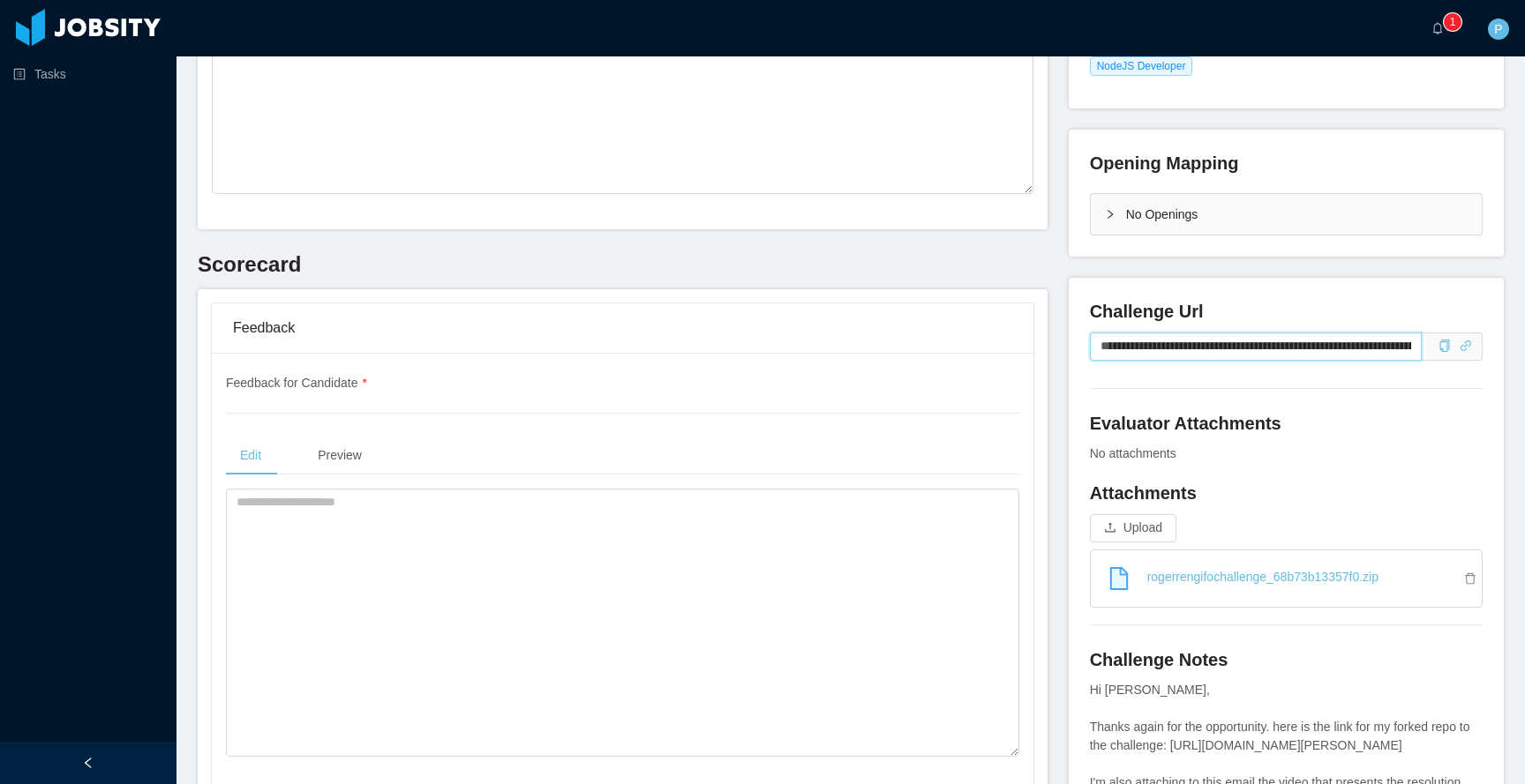
click at [1189, 356] on input "**********" at bounding box center [1256, 347] width 332 height 29
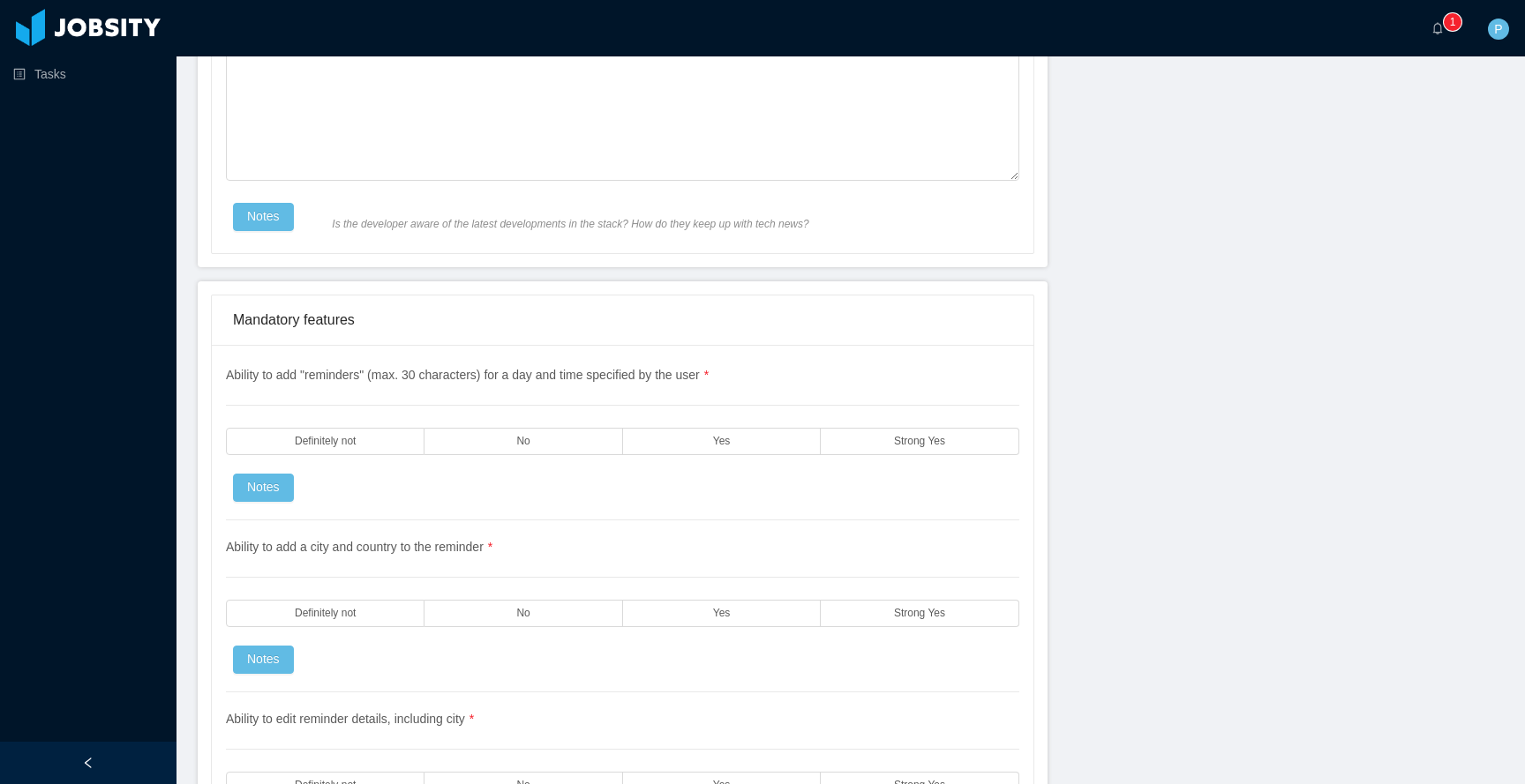
scroll to position [2337, 0]
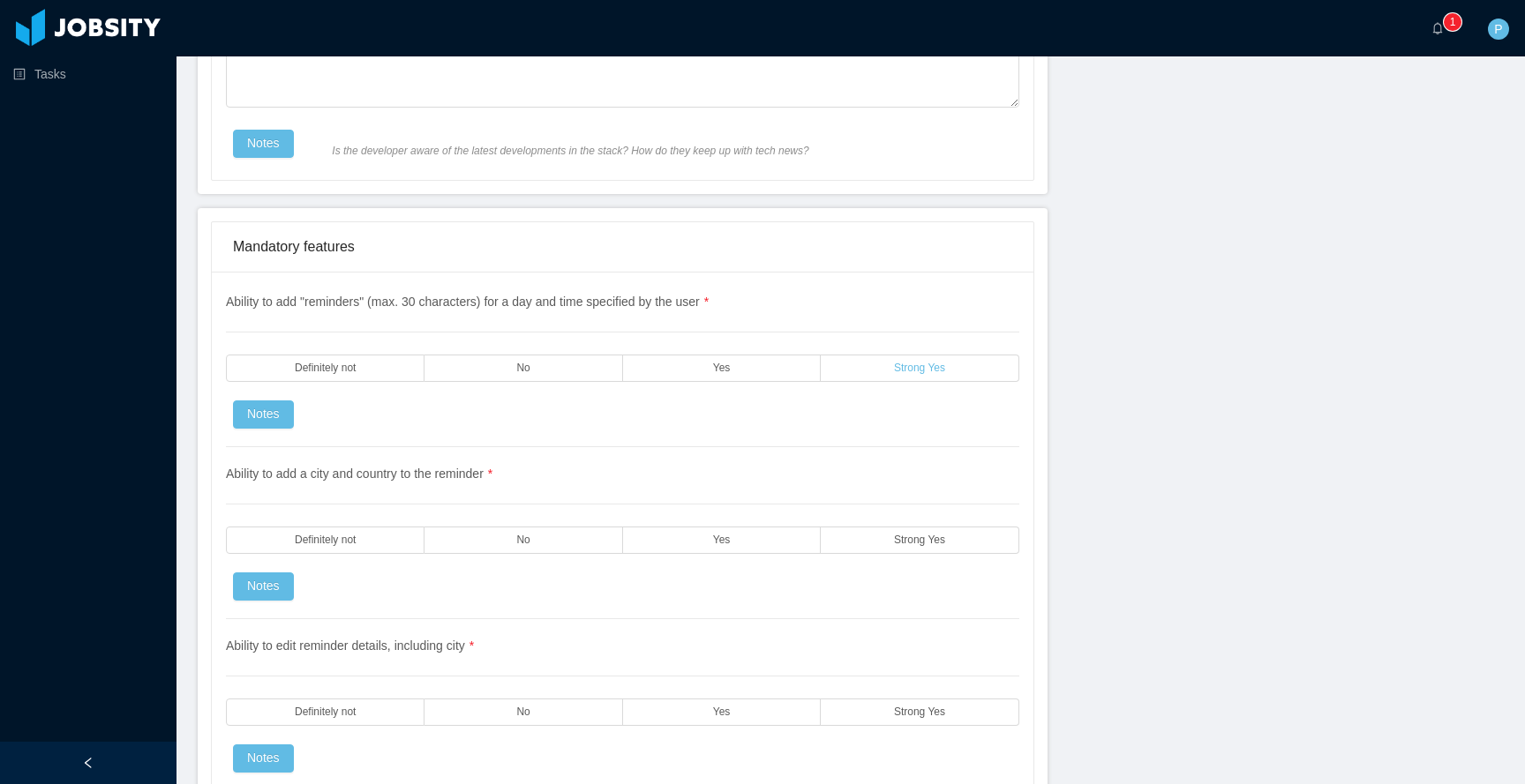
click at [894, 369] on span "Strong Yes" at bounding box center [919, 368] width 51 height 11
click at [763, 558] on div "Ability to add a city and country to the reminder * Definitely not No Yes Stron…" at bounding box center [623, 533] width 793 height 172
click at [759, 546] on label "Yes" at bounding box center [721, 540] width 197 height 28
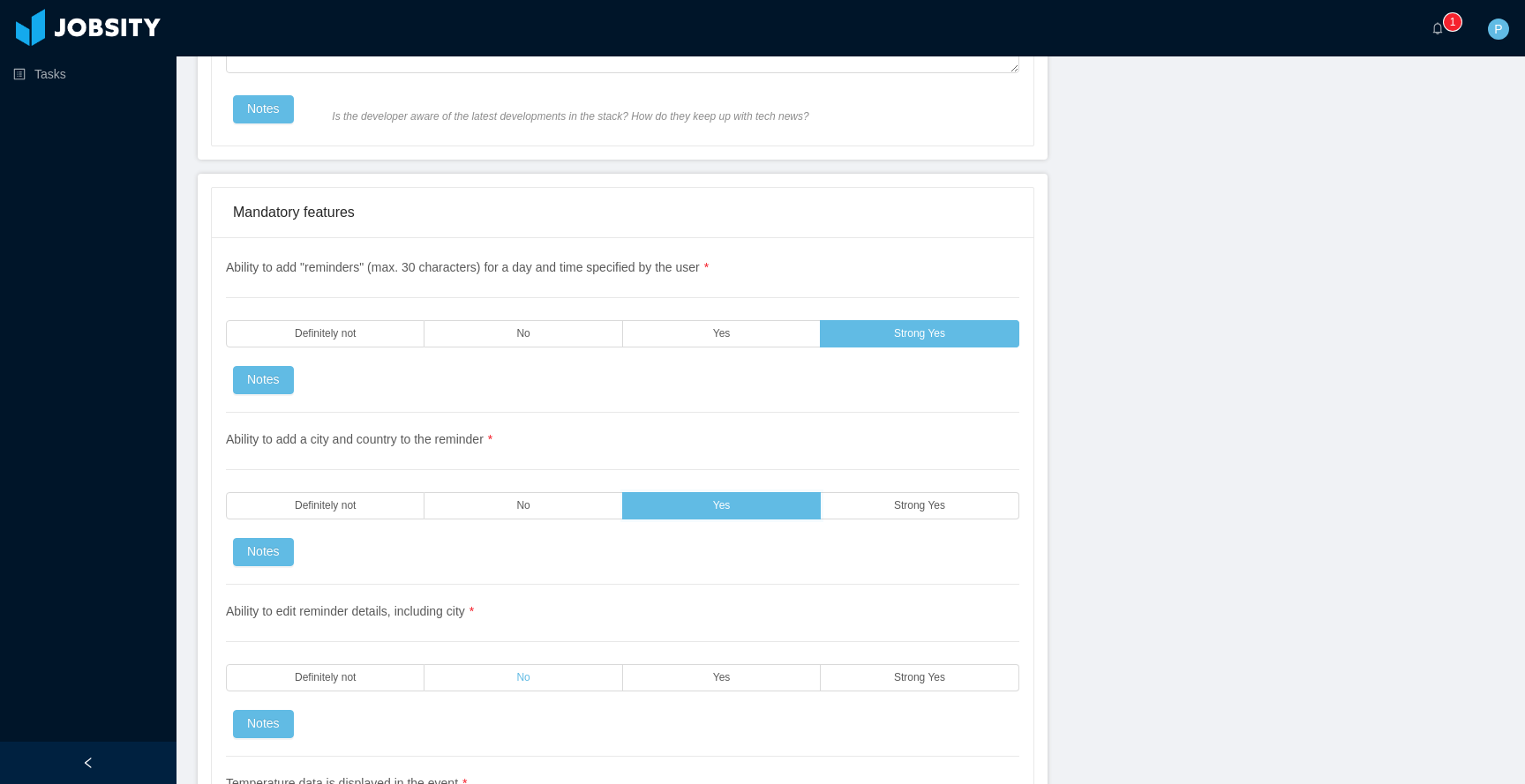
scroll to position [2232, 0]
